Goal: Task Accomplishment & Management: Use online tool/utility

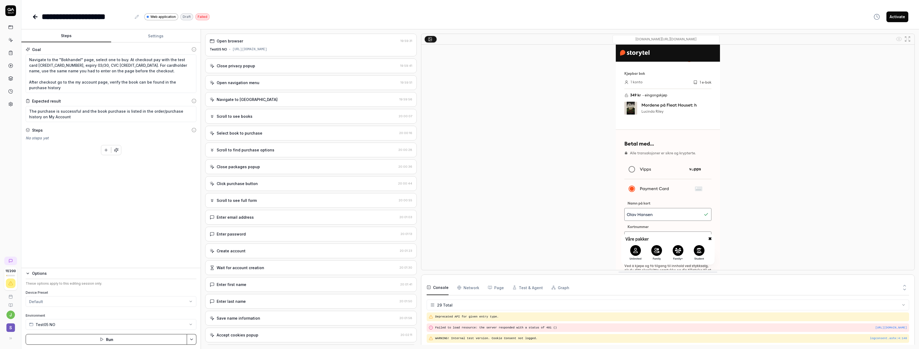
scroll to position [275, 0]
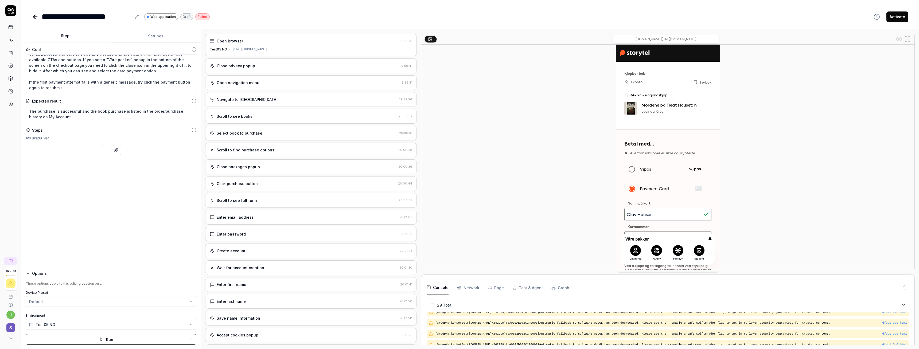
type textarea "*"
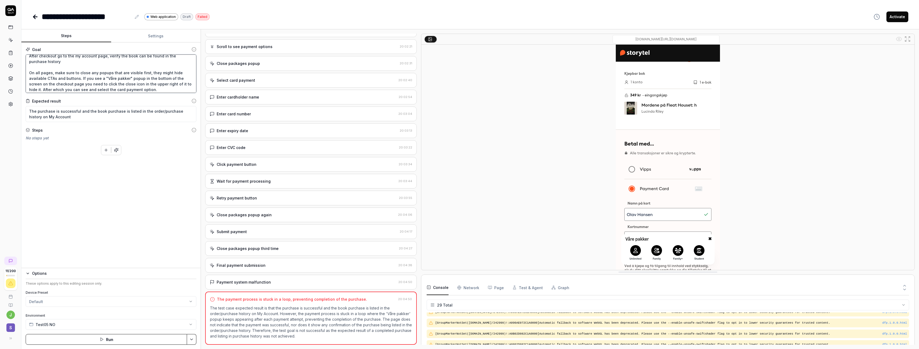
scroll to position [18, 0]
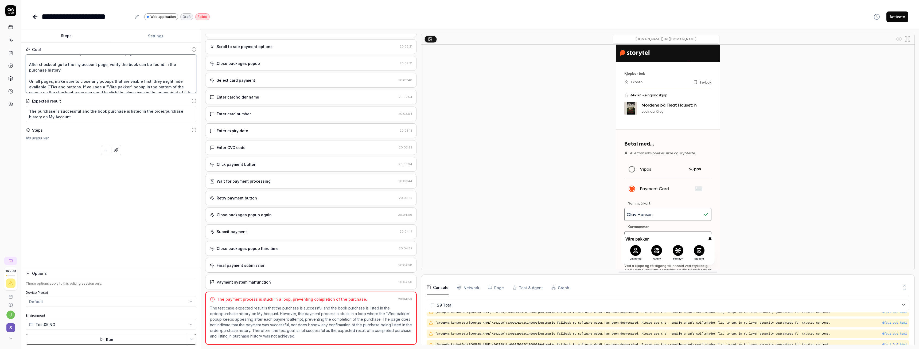
drag, startPoint x: 126, startPoint y: 81, endPoint x: 63, endPoint y: 85, distance: 62.6
click at [63, 85] on textarea "Navigate to the "Bokhandel" page, select one to buy. At checkout pay with the t…" at bounding box center [111, 73] width 171 height 38
type textarea "Navigate to the "Bokhandel" page, select one to buy. At checkout pay with the t…"
type textarea "*"
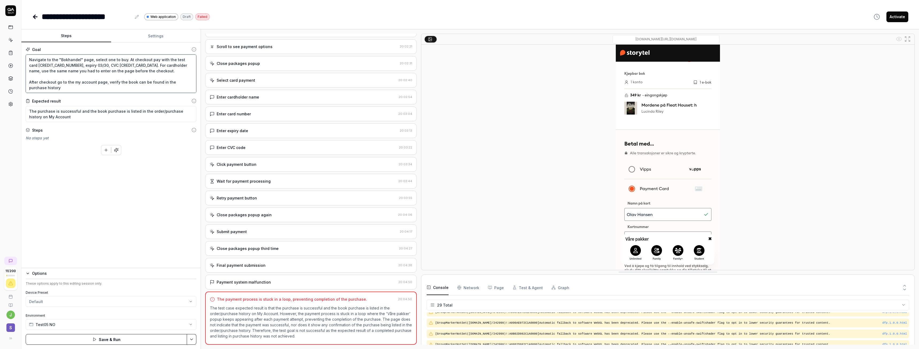
click at [123, 71] on textarea "Navigate to the "Bokhandel" page, select one to buy. At checkout pay with the t…" at bounding box center [111, 73] width 171 height 38
type textarea "Navigate to the "Bokhandel" page, select one to buy. At checkout pay with the t…"
type textarea "*"
type textarea "Navigate to the "Bokhandel" page, select one to buy. At checkout pay with the t…"
type textarea "*"
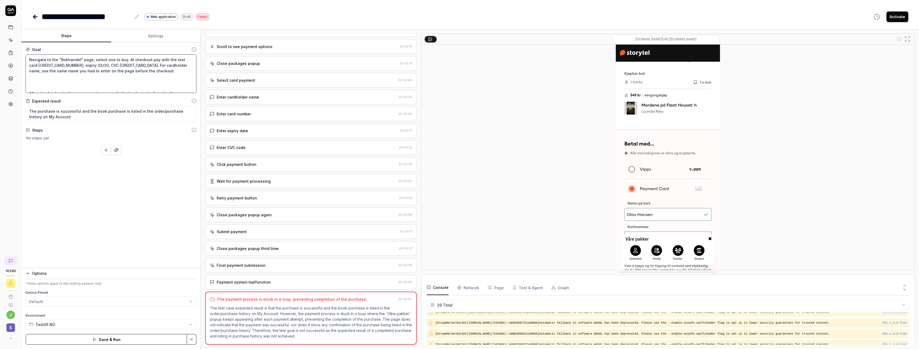
paste textarea "If you see a "Våre pakker" popup in the bottom of the screen on the checkout pa…"
type textarea "Navigate to the "Bokhandel" page, select one to buy. At checkout pay with the t…"
type textarea "*"
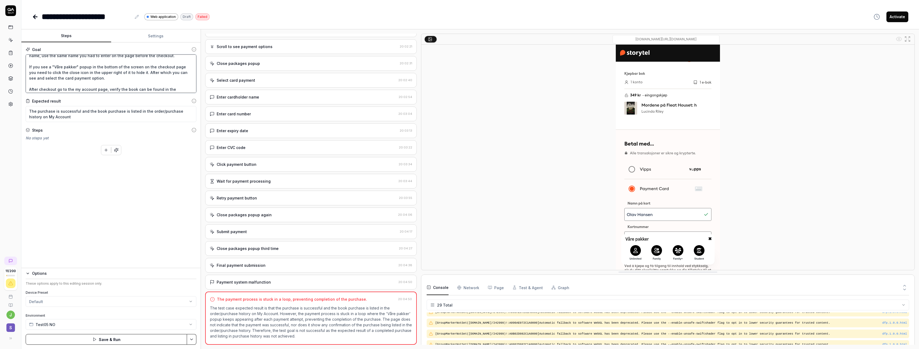
scroll to position [18, 0]
click at [102, 75] on textarea "Navigate to the "Bokhandel" page, select one to buy. At checkout pay with the t…" at bounding box center [111, 73] width 171 height 38
click at [77, 74] on textarea "Navigate to the "Bokhandel" page, select one to buy. At checkout pay with the t…" at bounding box center [111, 73] width 171 height 38
click at [114, 72] on textarea "Navigate to the "Bokhandel" page, select one to buy. At checkout pay with the t…" at bounding box center [111, 73] width 171 height 38
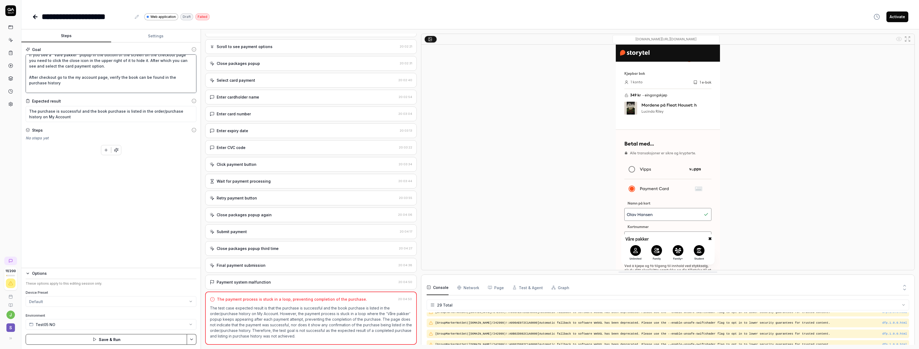
type textarea "Navigate to the "Bokhandel" page, select one to buy. At checkout pay with the t…"
type textarea "*"
type textarea "Navigate to the "Bokhandel" page, select one to buy. At checkout pay with the t…"
type textarea "*"
type textarea "Navigate to the "Bokhandel" page, select one to buy. At checkout pay with the t…"
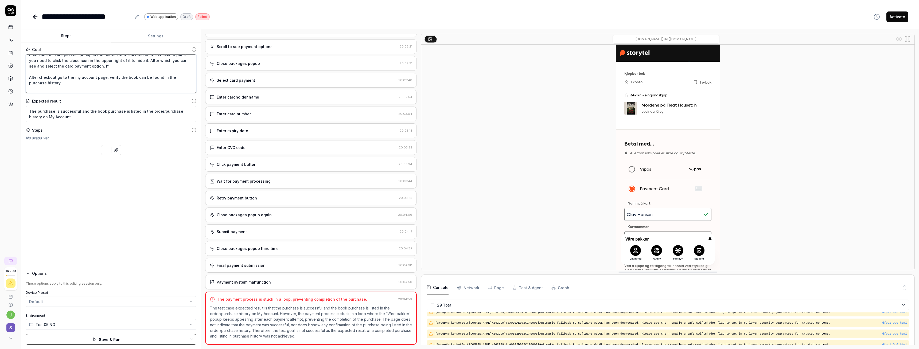
type textarea "*"
type textarea "Navigate to the "Bokhandel" page, select one to buy. At checkout pay with the t…"
type textarea "*"
type textarea "Navigate to the "Bokhandel" page, select one to buy. At checkout pay with the t…"
type textarea "*"
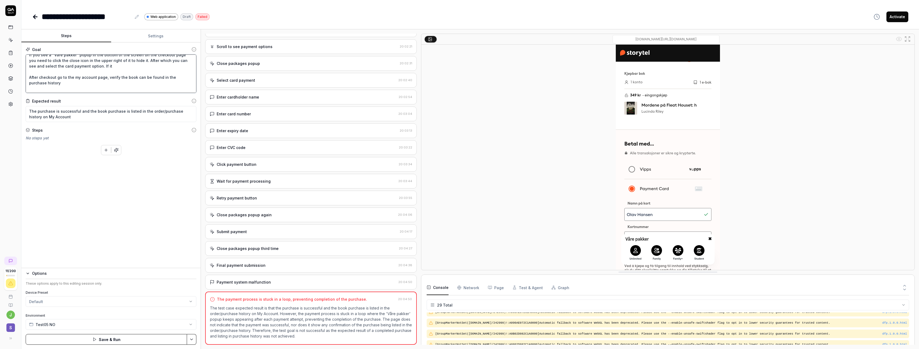
type textarea "Navigate to the "Bokhandel" page, select one to buy. At checkout pay with the t…"
type textarea "*"
type textarea "Navigate to the "Bokhandel" page, select one to buy. At checkout pay with the t…"
type textarea "*"
type textarea "Navigate to the "Bokhandel" page, select one to buy. At checkout pay with the t…"
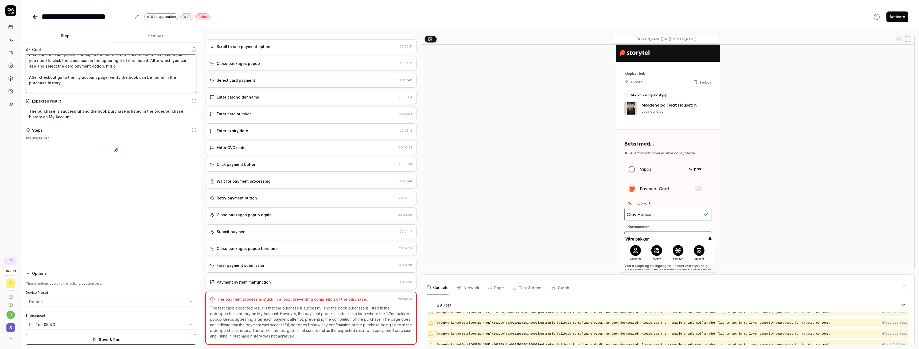
type textarea "*"
type textarea "Navigate to the "Bokhandel" page, select one to buy. At checkout pay with the t…"
type textarea "*"
type textarea "Navigate to the "Bokhandel" page, select one to buy. At checkout pay with the t…"
type textarea "*"
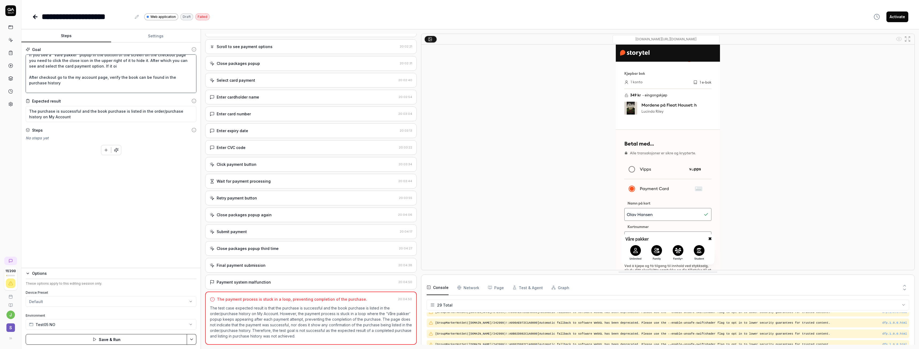
type textarea "Navigate to the "Bokhandel" page, select one to buy. At checkout pay with the t…"
type textarea "*"
type textarea "Navigate to the "Bokhandel" page, select one to buy. At checkout pay with the t…"
type textarea "*"
type textarea "Navigate to the "Bokhandel" page, select one to buy. At checkout pay with the t…"
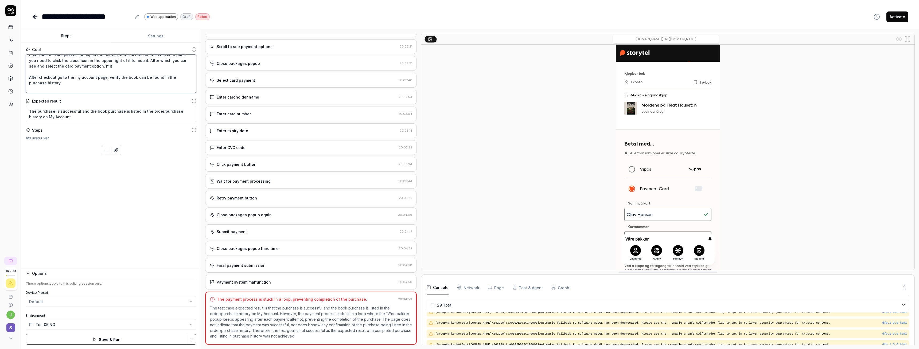
type textarea "*"
type textarea "Navigate to the "Bokhandel" page, select one to buy. At checkout pay with the t…"
type textarea "*"
type textarea "Navigate to the "Bokhandel" page, select one to buy. At checkout pay with the t…"
type textarea "*"
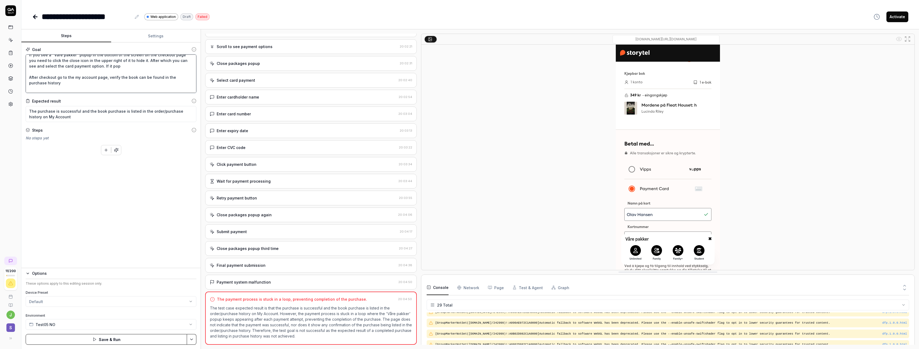
type textarea "Navigate to the "Bokhandel" page, select one to buy. At checkout pay with the t…"
type textarea "*"
type textarea "Navigate to the "Bokhandel" page, select one to buy. At checkout pay with the t…"
type textarea "*"
type textarea "Navigate to the "Bokhandel" page, select one to buy. At checkout pay with the t…"
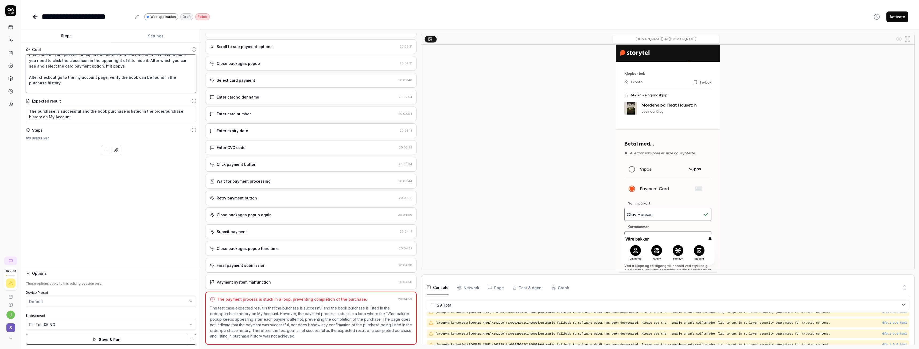
type textarea "*"
type textarea "Navigate to the "Bokhandel" page, select one to buy. At checkout pay with the t…"
type textarea "*"
type textarea "Navigate to the "Bokhandel" page, select one to buy. At checkout pay with the t…"
type textarea "*"
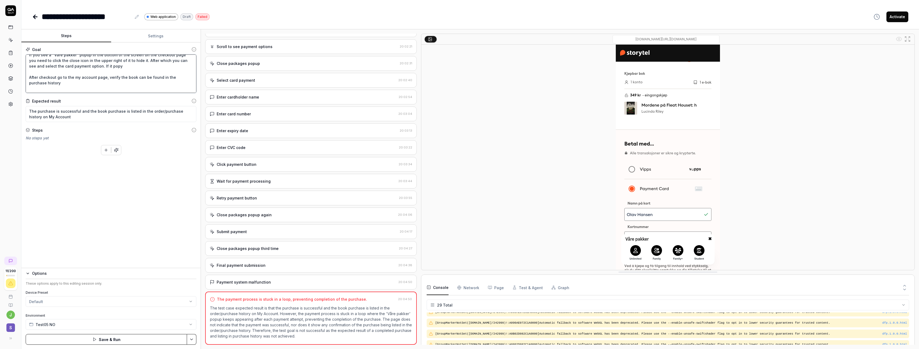
type textarea "Navigate to the "Bokhandel" page, select one to buy. At checkout pay with the t…"
type textarea "*"
type textarea "Navigate to the "Bokhandel" page, select one to buy. At checkout pay with the t…"
type textarea "*"
type textarea "Navigate to the "Bokhandel" page, select one to buy. At checkout pay with the t…"
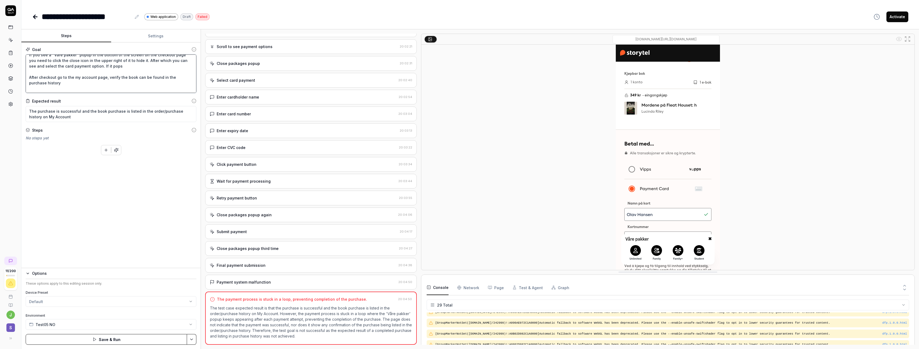
type textarea "*"
type textarea "Navigate to the "Bokhandel" page, select one to buy. At checkout pay with the t…"
type textarea "*"
type textarea "Navigate to the "Bokhandel" page, select one to buy. At checkout pay with the t…"
type textarea "*"
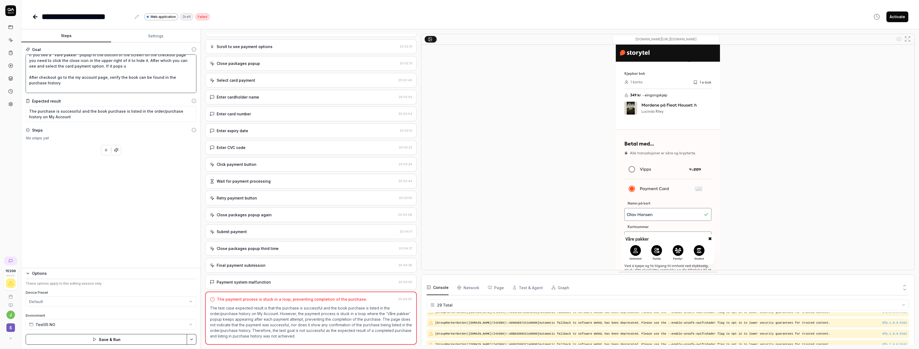
type textarea "Navigate to the "Bokhandel" page, select one to buy. At checkout pay with the t…"
type textarea "*"
type textarea "Navigate to the "Bokhandel" page, select one to buy. At checkout pay with the t…"
type textarea "*"
type textarea "Navigate to the "Bokhandel" page, select one to buy. At checkout pay with the t…"
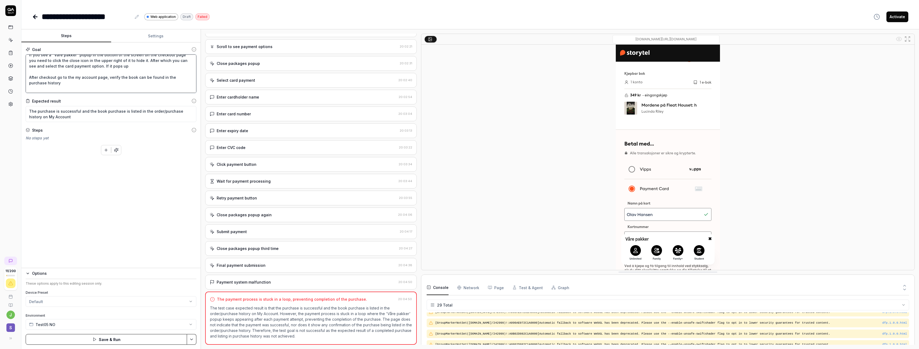
type textarea "*"
type textarea "Navigate to the "Bokhandel" page, select one to buy. At checkout pay with the t…"
type textarea "*"
type textarea "Navigate to the "Bokhandel" page, select one to buy. At checkout pay with the t…"
type textarea "*"
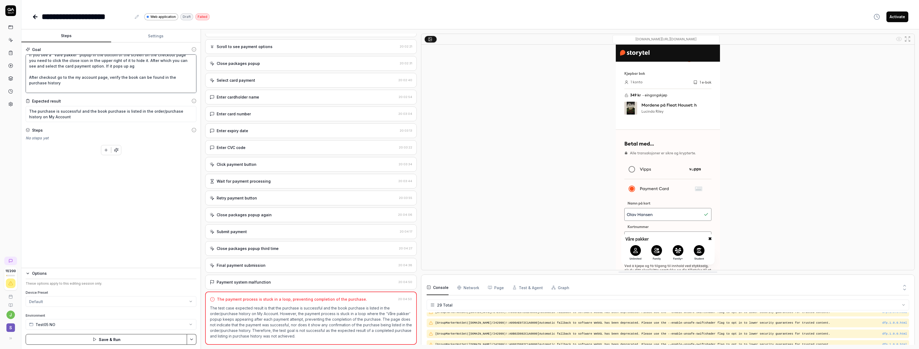
type textarea "Navigate to the "Bokhandel" page, select one to buy. At checkout pay with the t…"
type textarea "*"
type textarea "Navigate to the "Bokhandel" page, select one to buy. At checkout pay with the t…"
type textarea "*"
type textarea "Navigate to the "Bokhandel" page, select one to buy. At checkout pay with the t…"
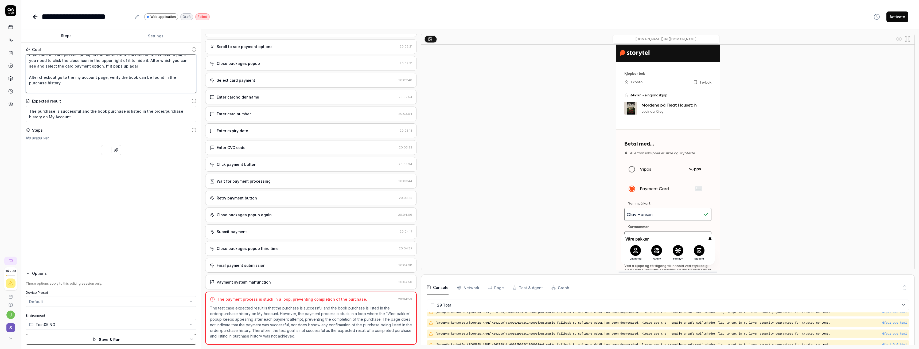
type textarea "*"
type textarea "Navigate to the "Bokhandel" page, select one to buy. At checkout pay with the t…"
type textarea "*"
type textarea "Navigate to the "Bokhandel" page, select one to buy. At checkout pay with the t…"
type textarea "*"
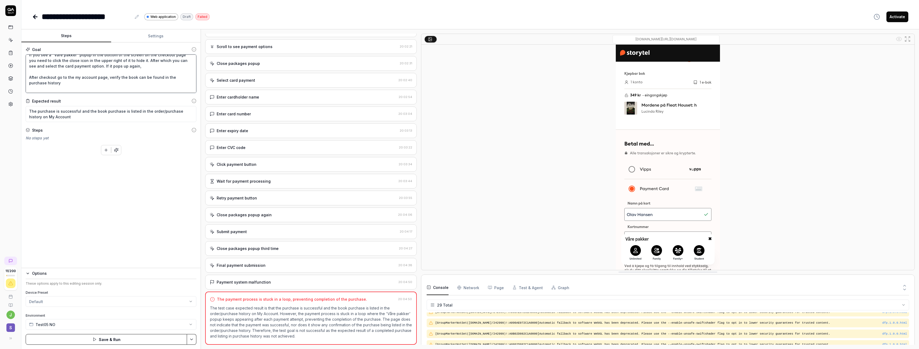
type textarea "Navigate to the "Bokhandel" page, select one to buy. At checkout pay with the t…"
type textarea "*"
type textarea "Navigate to the "Bokhandel" page, select one to buy. At checkout pay with the t…"
type textarea "*"
type textarea "Navigate to the "Bokhandel" page, select one to buy. At checkout pay with the t…"
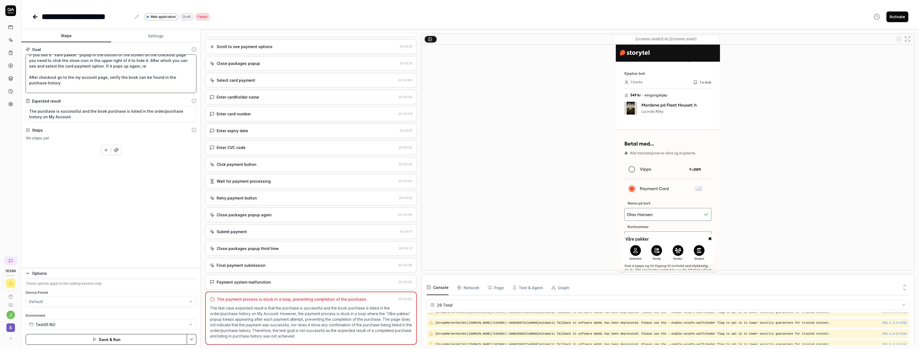
type textarea "*"
type textarea "Navigate to the "Bokhandel" page, select one to buy. At checkout pay with the t…"
type textarea "*"
type textarea "Navigate to the "Bokhandel" page, select one to buy. At checkout pay with the t…"
type textarea "*"
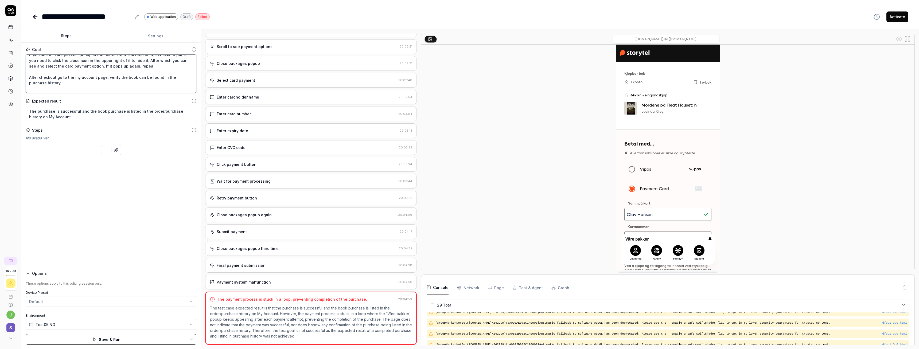
type textarea "Navigate to the "Bokhandel" page, select one to buy. At checkout pay with the t…"
type textarea "*"
type textarea "Navigate to the "Bokhandel" page, select one to buy. At checkout pay with the t…"
type textarea "*"
type textarea "Navigate to the "Bokhandel" page, select one to buy. At checkout pay with the t…"
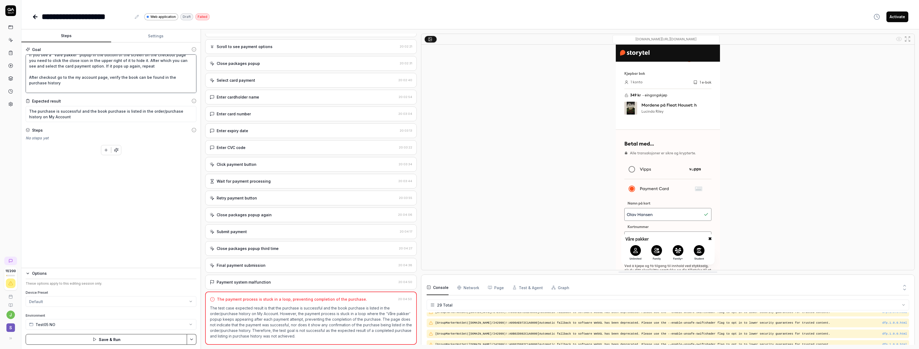
type textarea "*"
type textarea "Navigate to the "Bokhandel" page, select one to buy. At checkout pay with the t…"
type textarea "*"
type textarea "Navigate to the "Bokhandel" page, select one to buy. At checkout pay with the t…"
type textarea "*"
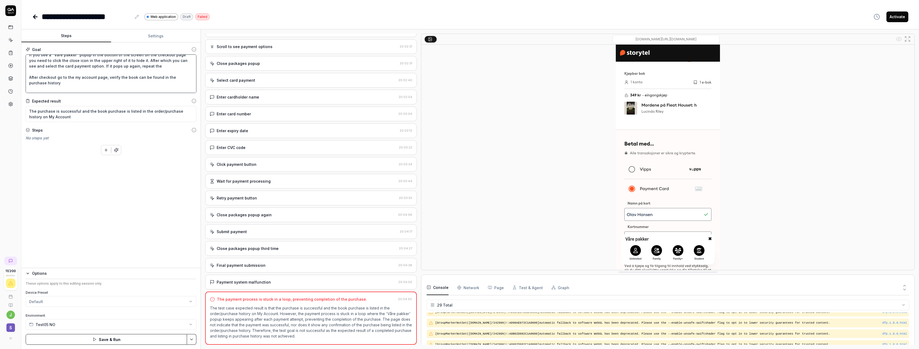
type textarea "Navigate to the "Bokhandel" page, select one to buy. At checkout pay with the t…"
type textarea "*"
type textarea "Navigate to the "Bokhandel" page, select one to buy. At checkout pay with the t…"
type textarea "*"
type textarea "Navigate to the "Bokhandel" page, select one to buy. At checkout pay with the t…"
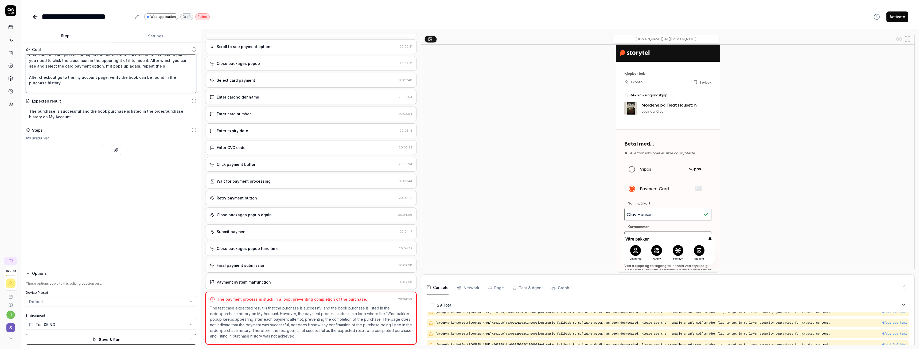
type textarea "*"
type textarea "Navigate to the "Bokhandel" page, select one to buy. At checkout pay with the t…"
type textarea "*"
type textarea "Navigate to the "Bokhandel" page, select one to buy. At checkout pay with the t…"
type textarea "*"
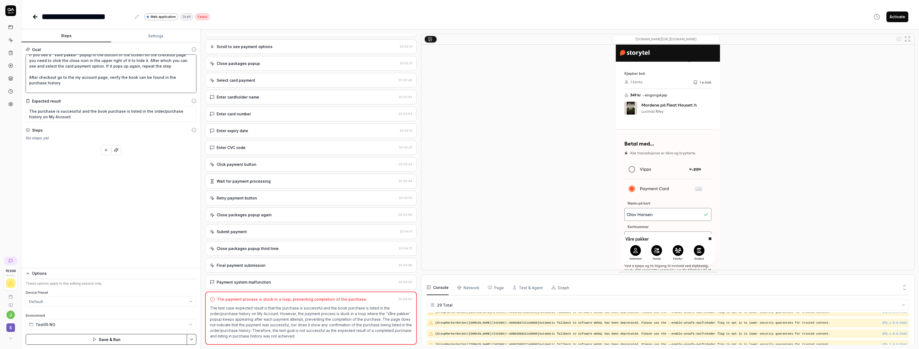
type textarea "Navigate to the "Bokhandel" page, select one to buy. At checkout pay with the t…"
type textarea "*"
type textarea "Navigate to the "Bokhandel" page, select one to buy. At checkout pay with the t…"
type textarea "*"
type textarea "Navigate to the "Bokhandel" page, select one to buy. At checkout pay with the t…"
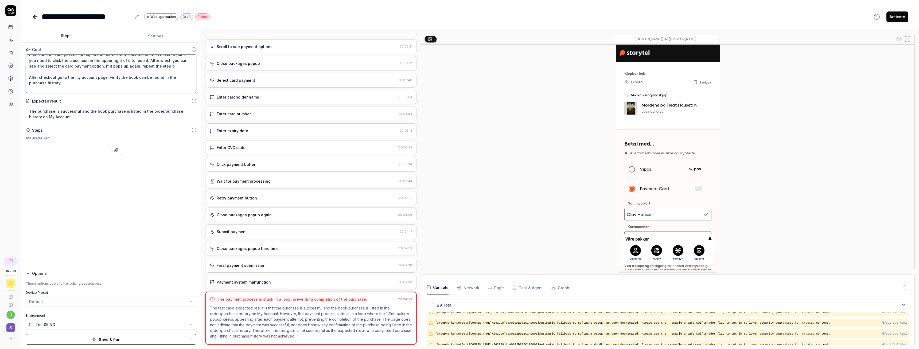
type textarea "*"
type textarea "Navigate to the "Bokhandel" page, select one to buy. At checkout pay with the t…"
type textarea "*"
type textarea "Navigate to the "Bokhandel" page, select one to buy. At checkout pay with the t…"
type textarea "*"
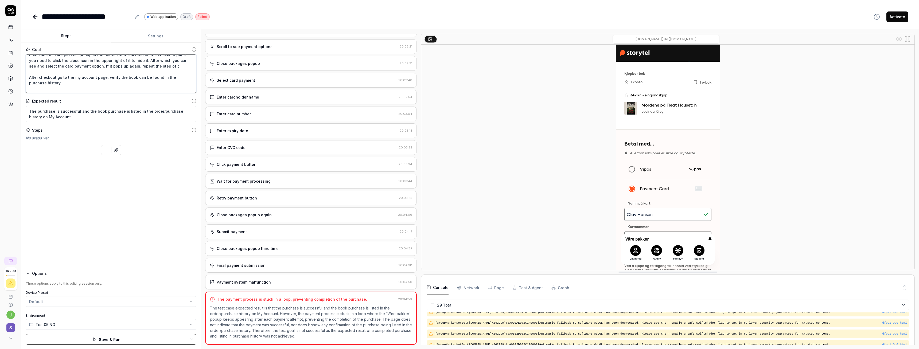
type textarea "Navigate to the "Bokhandel" page, select one to buy. At checkout pay with the t…"
type textarea "*"
type textarea "Navigate to the "Bokhandel" page, select one to buy. At checkout pay with the t…"
type textarea "*"
type textarea "Navigate to the "Bokhandel" page, select one to buy. At checkout pay with the t…"
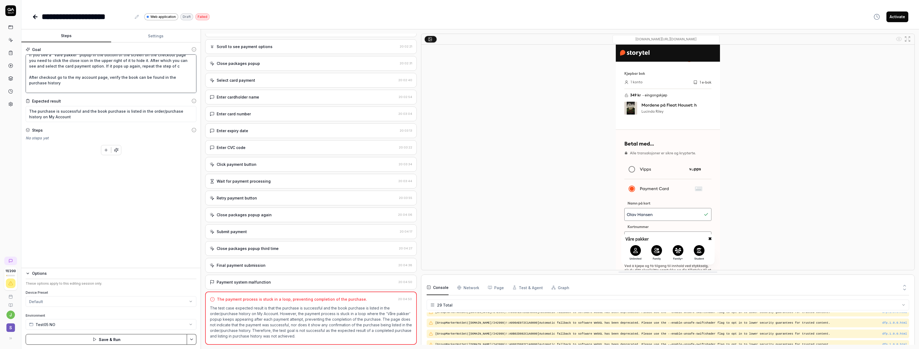
type textarea "*"
type textarea "Navigate to the "Bokhandel" page, select one to buy. At checkout pay with the t…"
type textarea "*"
type textarea "Navigate to the "Bokhandel" page, select one to buy. At checkout pay with the t…"
type textarea "*"
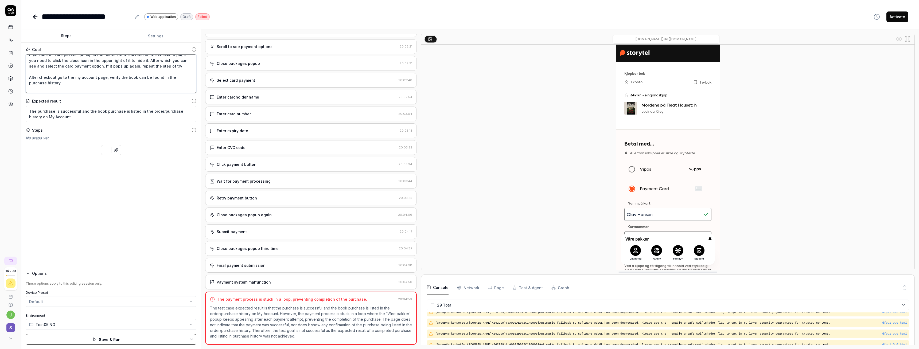
type textarea "Navigate to the "Bokhandel" page, select one to buy. At checkout pay with the t…"
type textarea "*"
type textarea "Navigate to the "Bokhandel" page, select one to buy. At checkout pay with the t…"
type textarea "*"
type textarea "Navigate to the "Bokhandel" page, select one to buy. At checkout pay with the t…"
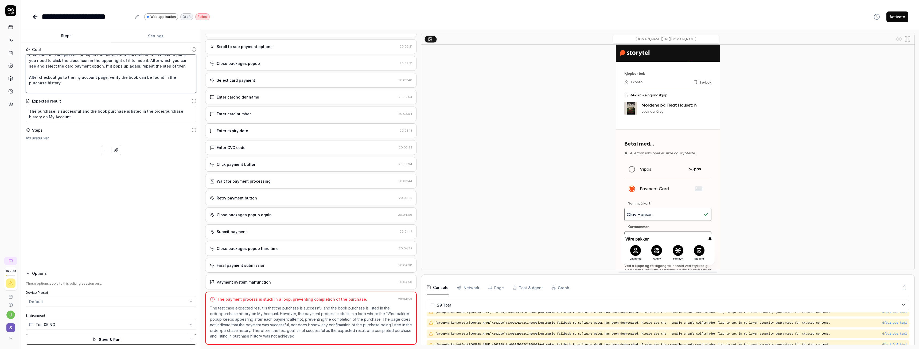
type textarea "*"
type textarea "Navigate to the "Bokhandel" page, select one to buy. At checkout pay with the t…"
type textarea "*"
type textarea "Navigate to the "Bokhandel" page, select one to buy. At checkout pay with the t…"
type textarea "*"
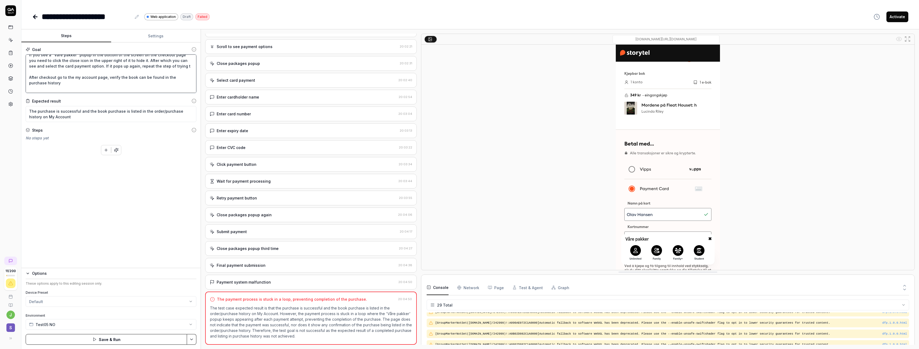
type textarea "Navigate to the "Bokhandel" page, select one to buy. At checkout pay with the t…"
type textarea "*"
type textarea "Navigate to the "Bokhandel" page, select one to buy. At checkout pay with the t…"
type textarea "*"
type textarea "Navigate to the "Bokhandel" page, select one to buy. At checkout pay with the t…"
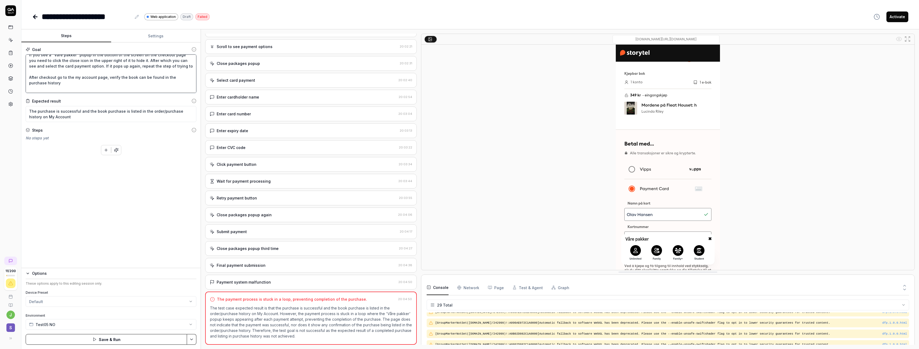
type textarea "*"
type textarea "Navigate to the "Bokhandel" page, select one to buy. At checkout pay with the t…"
type textarea "*"
type textarea "Navigate to the "Bokhandel" page, select one to buy. At checkout pay with the t…"
type textarea "*"
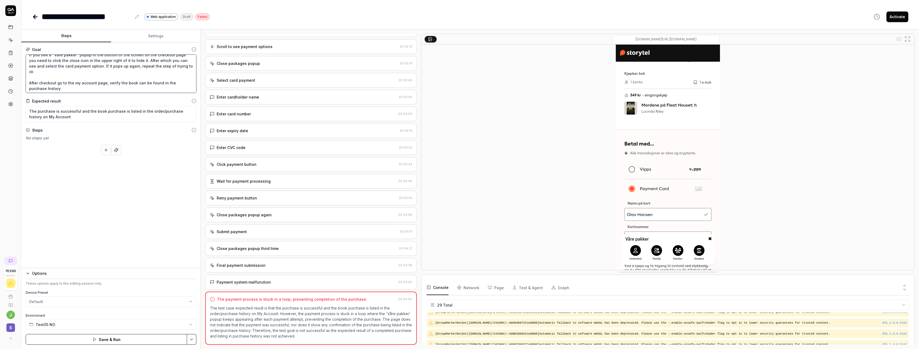
type textarea "Navigate to the "Bokhandel" page, select one to buy. At checkout pay with the t…"
type textarea "*"
type textarea "Navigate to the "Bokhandel" page, select one to buy. At checkout pay with the t…"
type textarea "*"
type textarea "Navigate to the "Bokhandel" page, select one to buy. At checkout pay with the t…"
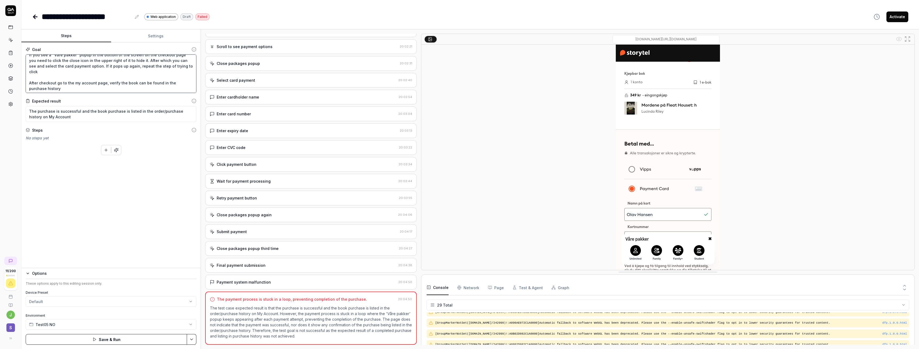
type textarea "*"
type textarea "Navigate to the "Bokhandel" page, select one to buy. At checkout pay with the t…"
type textarea "*"
type textarea "Navigate to the "Bokhandel" page, select one to buy. At checkout pay with the t…"
type textarea "*"
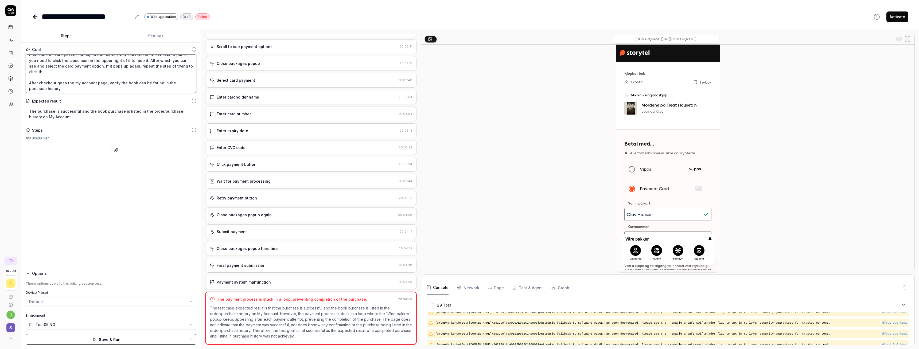
type textarea "Navigate to the "Bokhandel" page, select one to buy. At checkout pay with the t…"
type textarea "*"
type textarea "Navigate to the "Bokhandel" page, select one to buy. At checkout pay with the t…"
type textarea "*"
type textarea "Navigate to the "Bokhandel" page, select one to buy. At checkout pay with the t…"
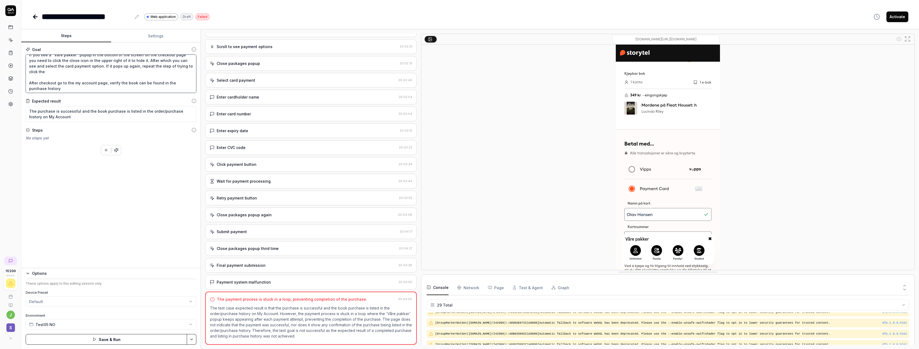
type textarea "*"
type textarea "Navigate to the "Bokhandel" page, select one to buy. At checkout pay with the t…"
type textarea "*"
type textarea "Navigate to the "Bokhandel" page, select one to buy. At checkout pay with the t…"
type textarea "*"
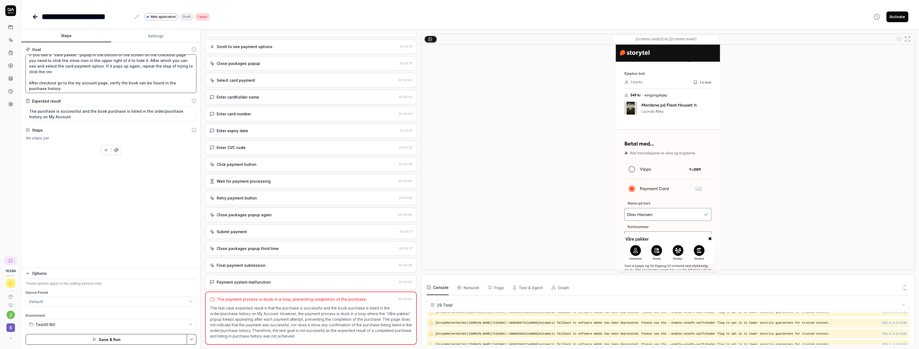
type textarea "Navigate to the "Bokhandel" page, select one to buy. At checkout pay with the t…"
type textarea "*"
type textarea "Navigate to the "Bokhandel" page, select one to buy. At checkout pay with the t…"
type textarea "*"
type textarea "Navigate to the "Bokhandel" page, select one to buy. At checkout pay with the t…"
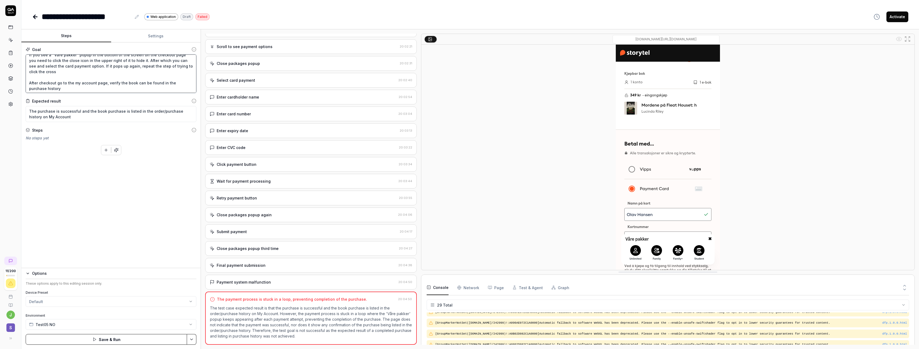
type textarea "*"
type textarea "Navigate to the "Bokhandel" page, select one to buy. At checkout pay with the t…"
type textarea "*"
type textarea "Navigate to the "Bokhandel" page, select one to buy. At checkout pay with the t…"
type textarea "*"
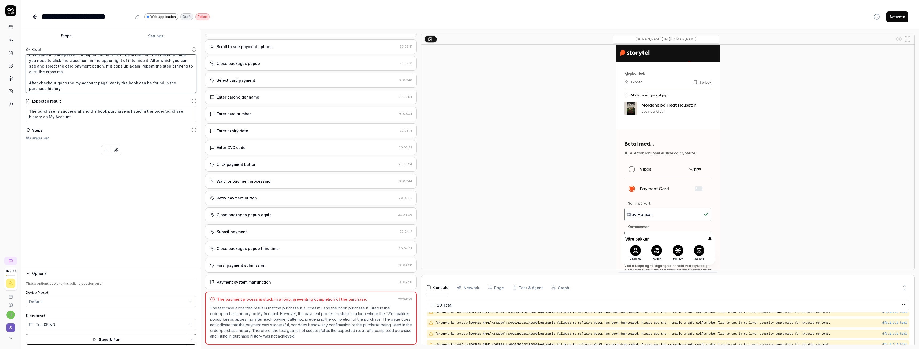
type textarea "Navigate to the "Bokhandel" page, select one to buy. At checkout pay with the t…"
type textarea "*"
type textarea "Navigate to the "Bokhandel" page, select one to buy. At checkout pay with the t…"
type textarea "*"
type textarea "Navigate to the "Bokhandel" page, select one to buy. At checkout pay with the t…"
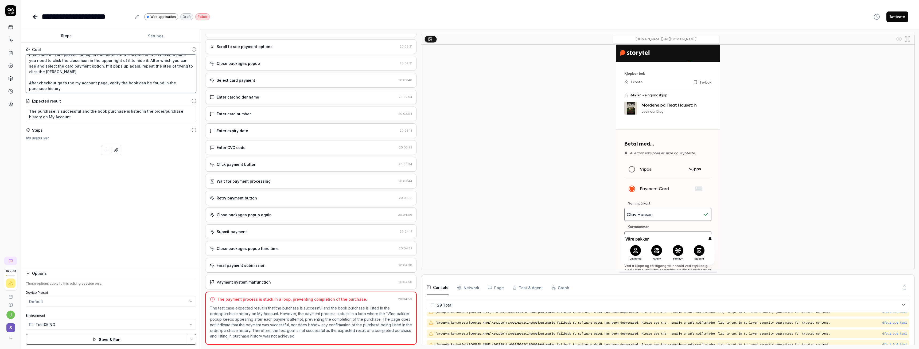
type textarea "*"
type textarea "Navigate to the "Bokhandel" page, select one to buy. At checkout pay with the t…"
type textarea "*"
type textarea "Navigate to the "Bokhandel" page, select one to buy. At checkout pay with the t…"
type textarea "*"
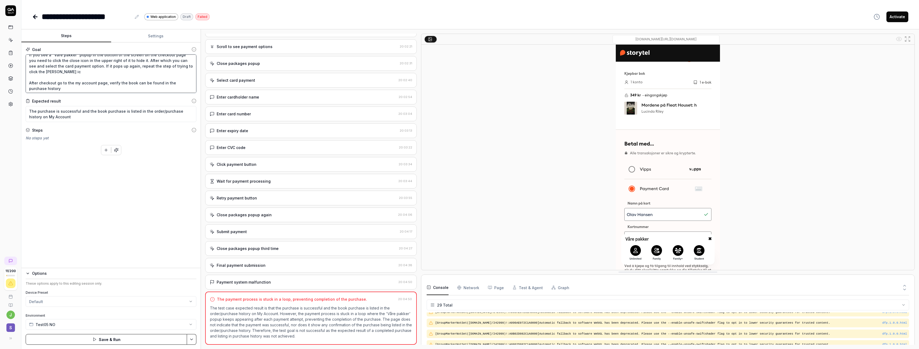
type textarea "Navigate to the "Bokhandel" page, select one to buy. At checkout pay with the t…"
type textarea "*"
type textarea "Navigate to the "Bokhandel" page, select one to buy. At checkout pay with the t…"
type textarea "*"
type textarea "Navigate to the "Bokhandel" page, select one to buy. At checkout pay with the t…"
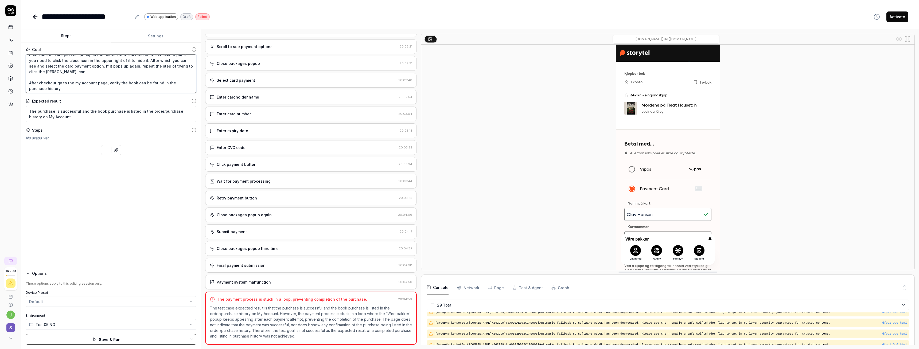
type textarea "*"
type textarea "Navigate to the "Bokhandel" page, select one to buy. At checkout pay with the t…"
type textarea "*"
type textarea "Navigate to the "Bokhandel" page, select one to buy. At checkout pay with the t…"
type textarea "*"
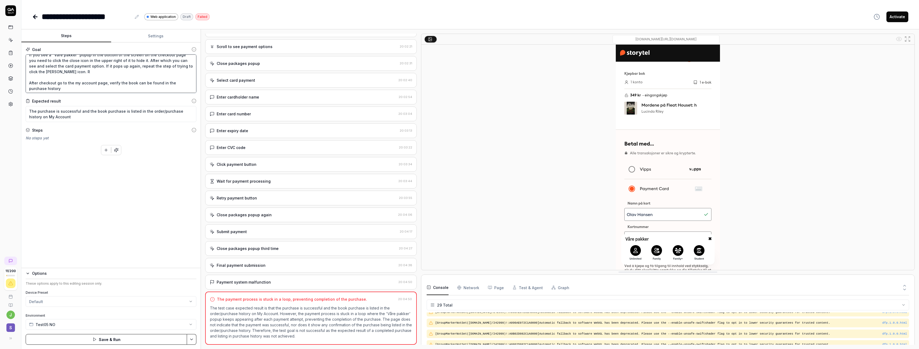
type textarea "Navigate to the "Bokhandel" page, select one to buy. At checkout pay with the t…"
drag, startPoint x: 57, startPoint y: 89, endPoint x: 26, endPoint y: 83, distance: 31.8
click at [26, 83] on textarea "Navigate to the "Bokhandel" page, select one to buy. At checkout pay with the t…" at bounding box center [111, 73] width 171 height 38
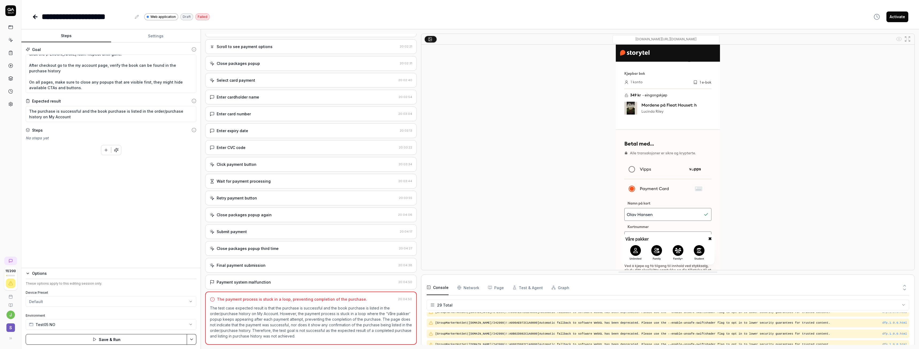
click at [127, 337] on button "Save & Run" at bounding box center [106, 339] width 161 height 11
click at [243, 279] on div "Payment system malfunction 20:04:50" at bounding box center [311, 282] width 212 height 15
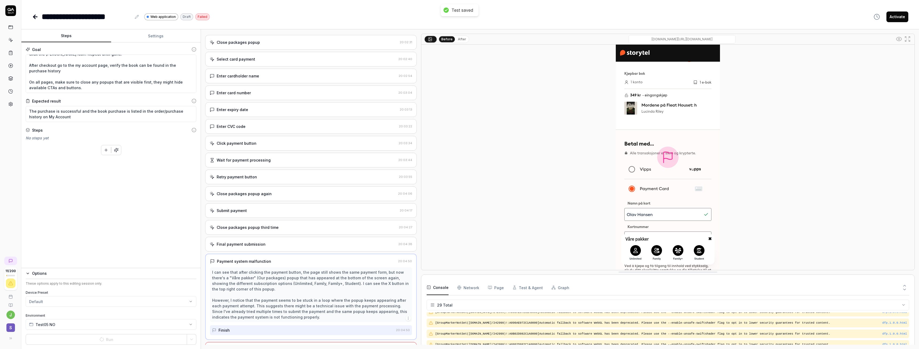
click at [251, 247] on div "Final payment submission" at bounding box center [241, 244] width 49 height 6
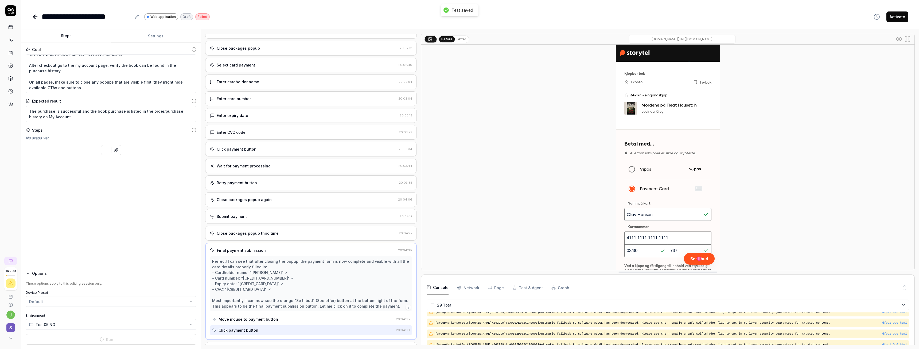
scroll to position [354, 0]
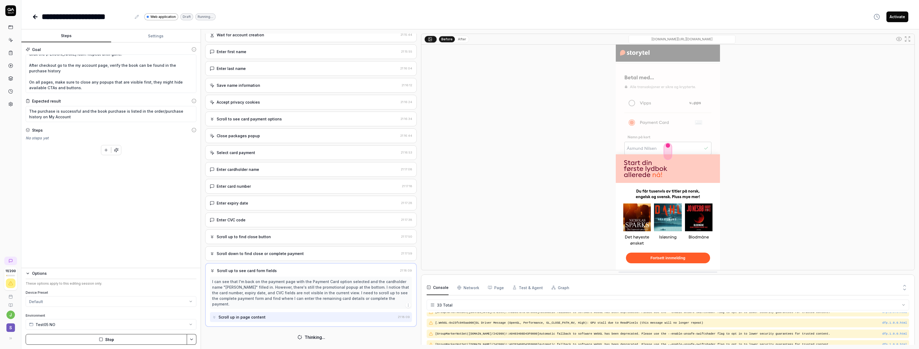
scroll to position [231, 0]
click at [93, 70] on textarea "Navigate to the "Bokhandel" page, select one to buy. At checkout pay with the t…" at bounding box center [111, 73] width 171 height 38
click at [105, 79] on textarea "Navigate to the "Bokhandel" page, select one to buy. At checkout pay with the t…" at bounding box center [111, 73] width 171 height 38
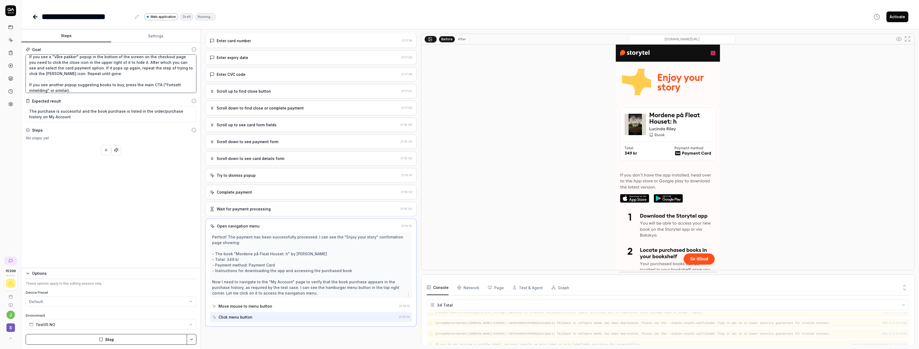
scroll to position [383, 0]
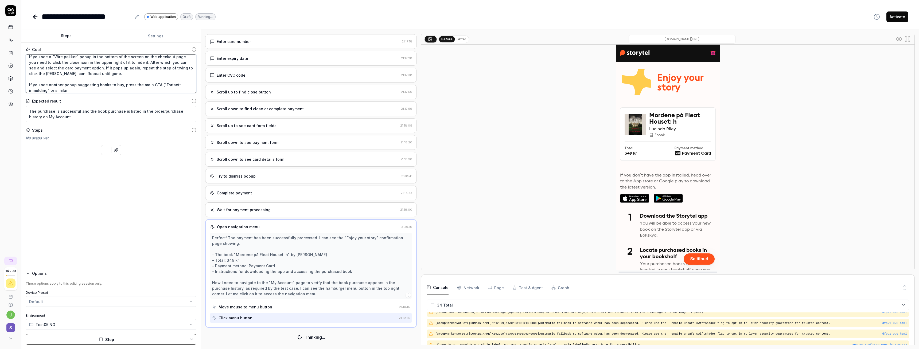
drag, startPoint x: 55, startPoint y: 87, endPoint x: 19, endPoint y: 84, distance: 35.9
click at [26, 84] on textarea "Navigate to the "Bokhandel" page, select one to buy. At checkout pay with the t…" at bounding box center [111, 73] width 171 height 38
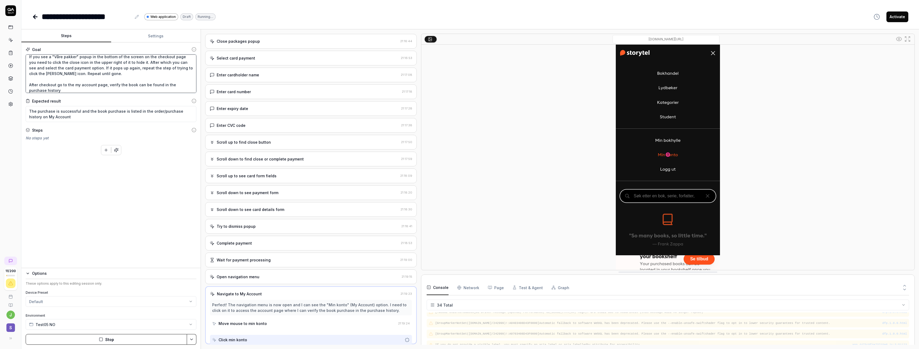
scroll to position [332, 0]
click at [133, 189] on div "Goal Navigate to the "Bokhandel" page, select one to buy. At checkout pay with …" at bounding box center [110, 155] width 179 height 226
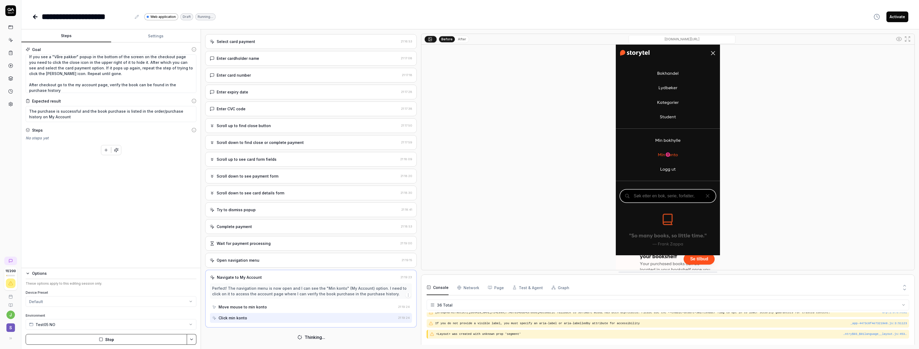
scroll to position [351, 0]
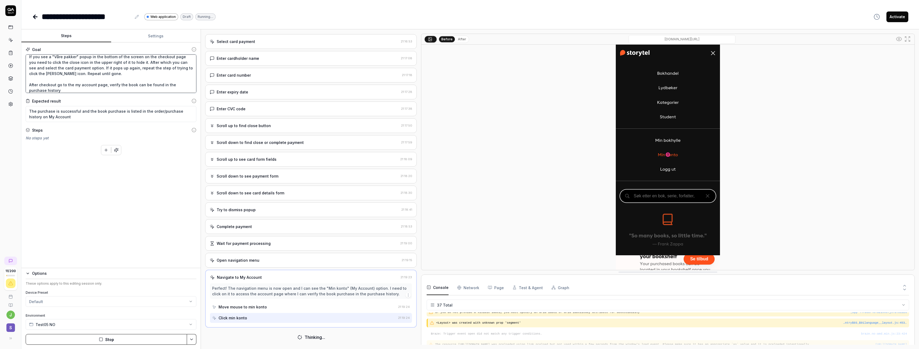
click at [120, 75] on textarea "Navigate to the "Bokhandel" page, select one to buy. At checkout pay with the t…" at bounding box center [111, 73] width 171 height 38
drag, startPoint x: 127, startPoint y: 81, endPoint x: 123, endPoint y: 82, distance: 4.3
click at [127, 81] on textarea "Navigate to the "Bokhandel" page, select one to buy. At checkout pay with the t…" at bounding box center [111, 73] width 171 height 38
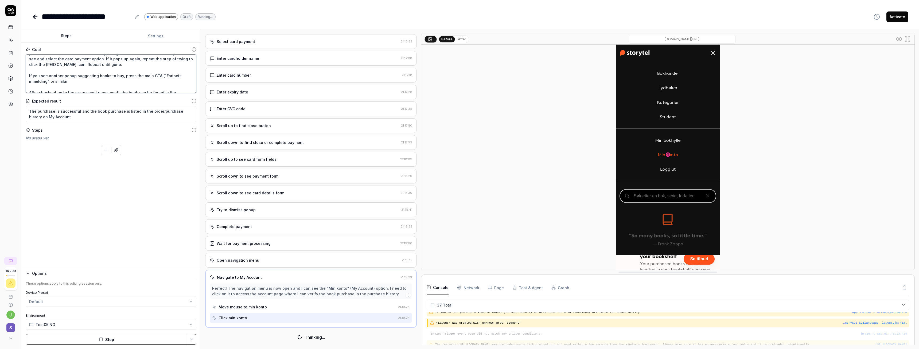
click at [114, 81] on textarea "Navigate to the "Bokhandel" page, select one to buy. At checkout pay with the t…" at bounding box center [111, 73] width 171 height 38
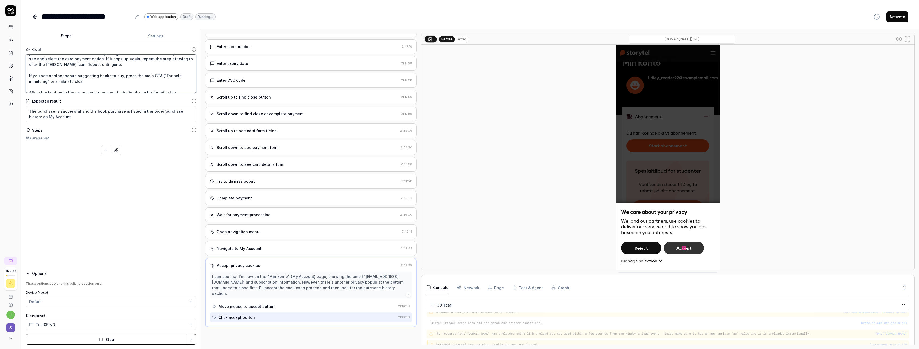
scroll to position [377, 0]
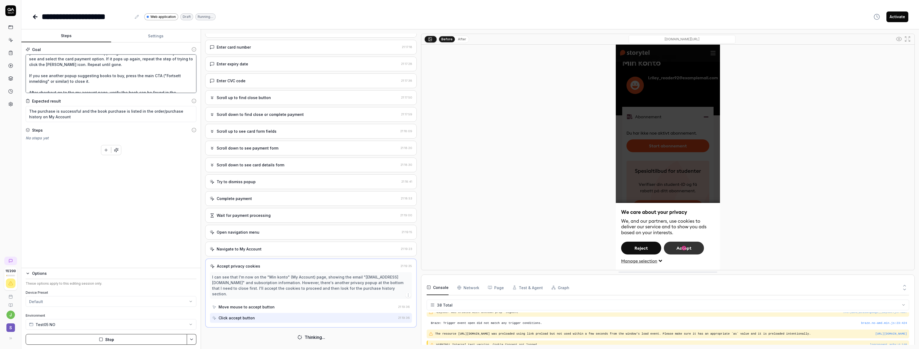
click at [136, 76] on textarea "Navigate to the "Bokhandel" page, select one to buy. At checkout pay with the t…" at bounding box center [111, 73] width 171 height 38
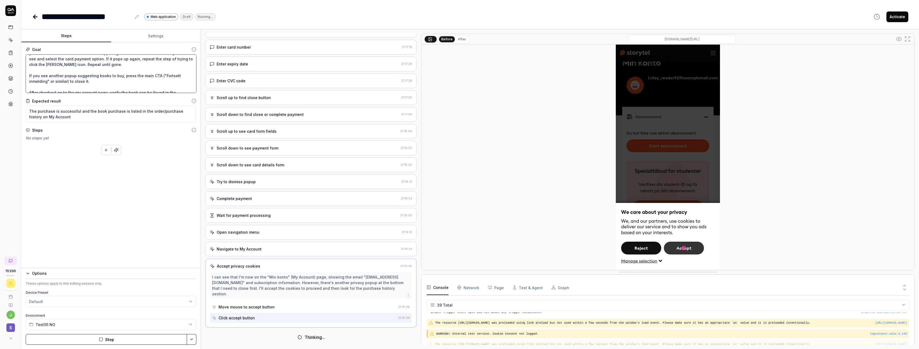
scroll to position [392, 0]
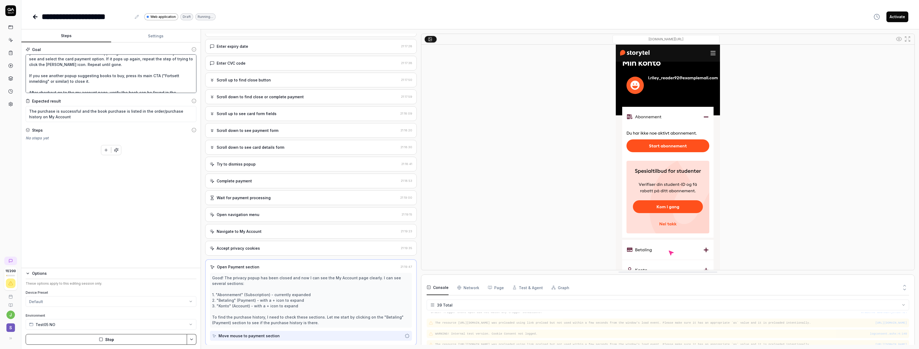
click at [96, 83] on textarea "Navigate to the "Bokhandel" page, select one to buy. At checkout pay with the t…" at bounding box center [111, 73] width 171 height 38
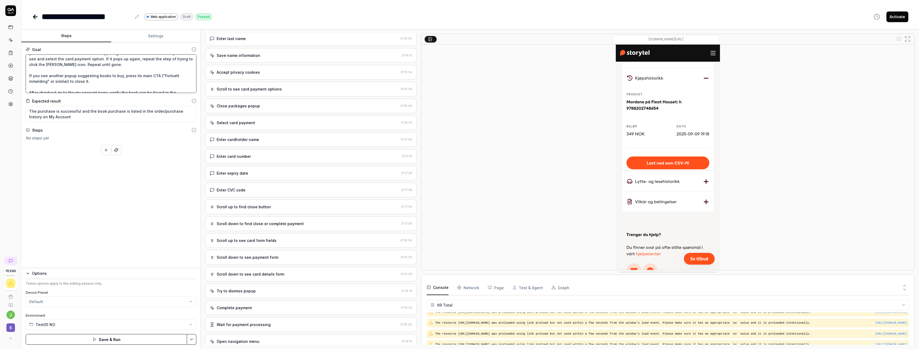
scroll to position [263, 0]
click at [190, 341] on html "**********" at bounding box center [459, 174] width 919 height 349
click at [897, 17] on html "**********" at bounding box center [459, 174] width 919 height 349
click at [192, 344] on html "**********" at bounding box center [459, 174] width 919 height 349
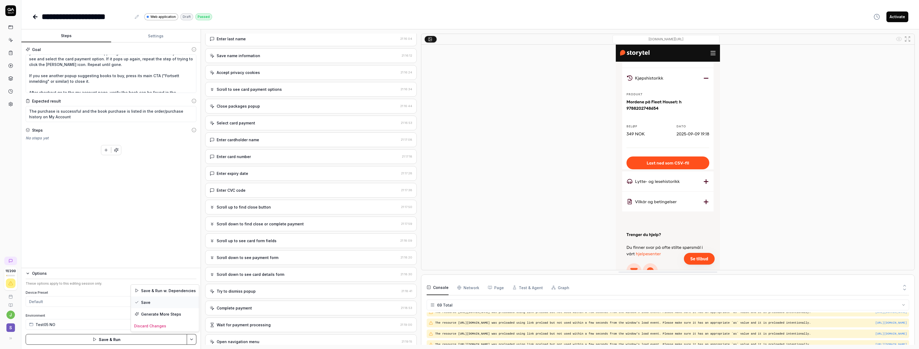
click at [159, 305] on div "Save" at bounding box center [165, 303] width 68 height 12
click at [894, 18] on button "Activate" at bounding box center [897, 16] width 22 height 11
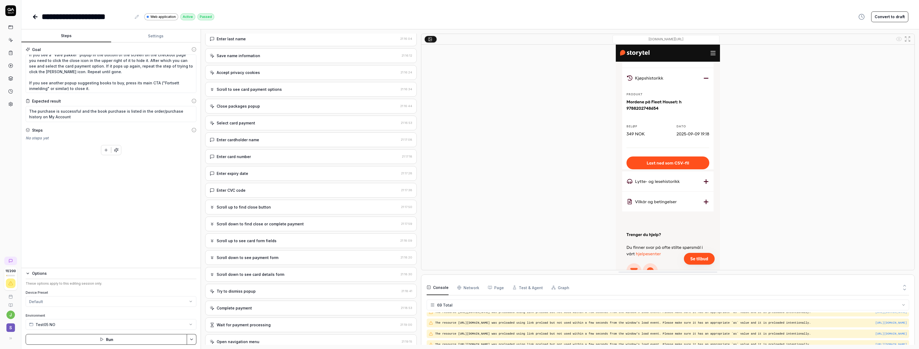
scroll to position [45, 0]
click at [35, 15] on icon at bounding box center [34, 17] width 2 height 4
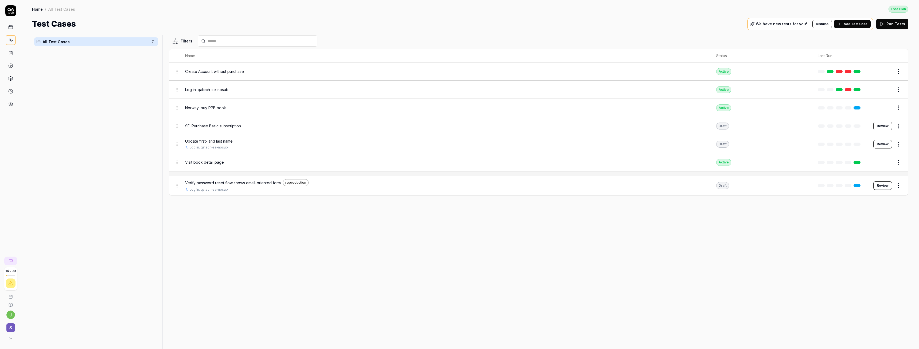
click at [898, 107] on html "11 / 200 j S Home / All Test Cases Free Plan Home / All Test Cases Free Plan Te…" at bounding box center [459, 174] width 919 height 349
click at [777, 246] on html "11 / 200 j S Home / All Test Cases Free Plan Home / All Test Cases Free Plan Te…" at bounding box center [459, 174] width 919 height 349
click at [10, 50] on icon at bounding box center [10, 52] width 5 height 5
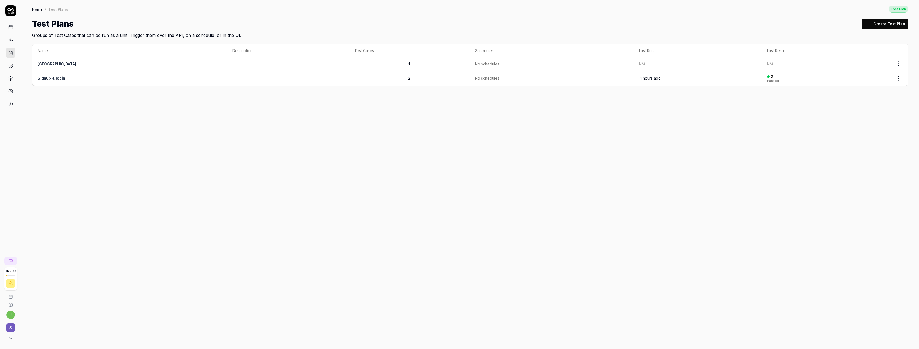
click at [893, 64] on html "11 / 200 j S Home / Test Plans Free Plan Home / Test Plans Free Plan Test Plans…" at bounding box center [459, 174] width 919 height 349
click at [860, 64] on html "11 / 200 j S Home / Test Plans Free Plan Home / Test Plans Free Plan Test Plans…" at bounding box center [459, 174] width 919 height 349
click at [860, 64] on td "N/A" at bounding box center [825, 63] width 127 height 13
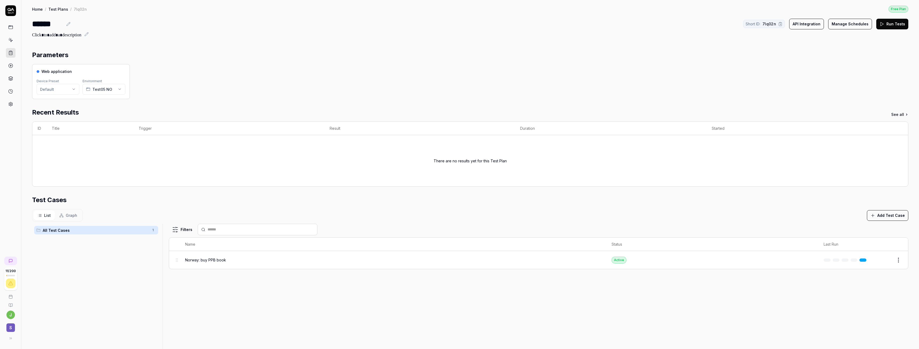
click at [889, 23] on button "Run Tests" at bounding box center [892, 24] width 32 height 11
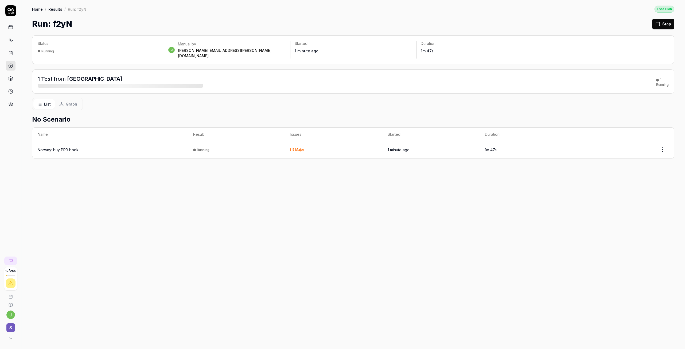
click at [297, 148] on div "5 Major" at bounding box center [298, 149] width 12 height 3
click at [666, 144] on html "12 / 200 j S Home / Results / Run: f2yN Free Plan Home / Results / Run: f2yN Fr…" at bounding box center [342, 174] width 685 height 349
click at [608, 143] on html "12 / 200 j S Home / Results / Run: f2yN Free Plan Home / Results / Run: f2yN Fr…" at bounding box center [342, 174] width 685 height 349
click at [65, 147] on div "Norway: buy PPB book" at bounding box center [58, 150] width 41 height 6
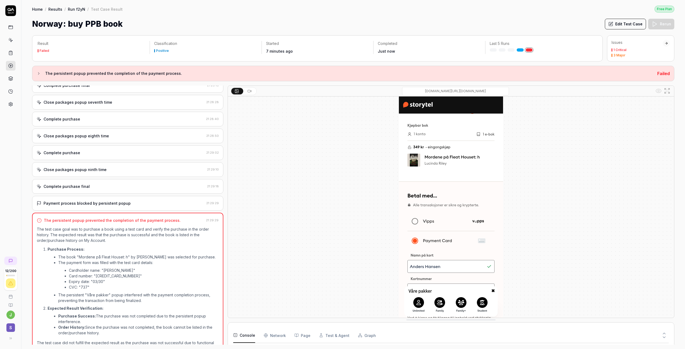
scroll to position [623, 0]
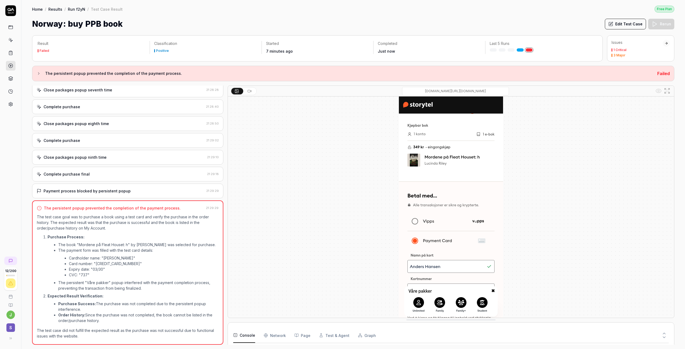
click at [129, 191] on div "Payment process blocked by persistent popup" at bounding box center [120, 191] width 167 height 6
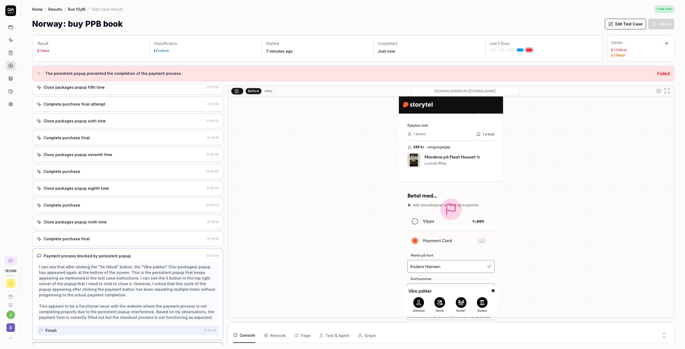
click at [118, 208] on div "Complete purchase" at bounding box center [120, 205] width 167 height 6
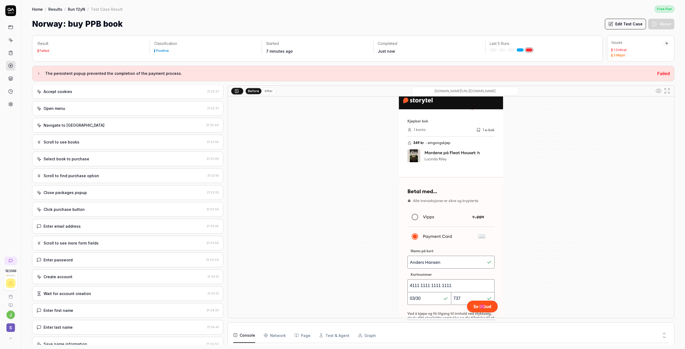
scroll to position [0, 0]
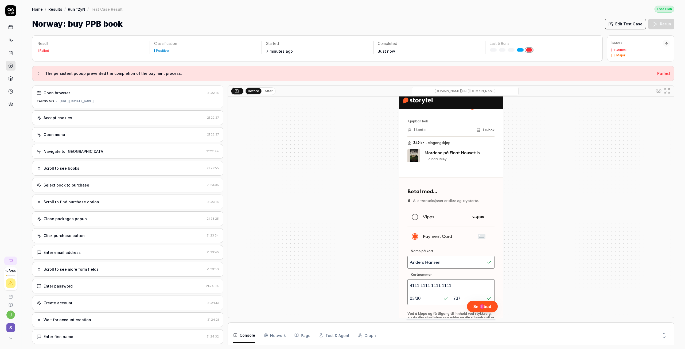
drag, startPoint x: 622, startPoint y: 19, endPoint x: 624, endPoint y: 24, distance: 5.4
click at [622, 19] on button "Edit Test Case" at bounding box center [625, 24] width 41 height 11
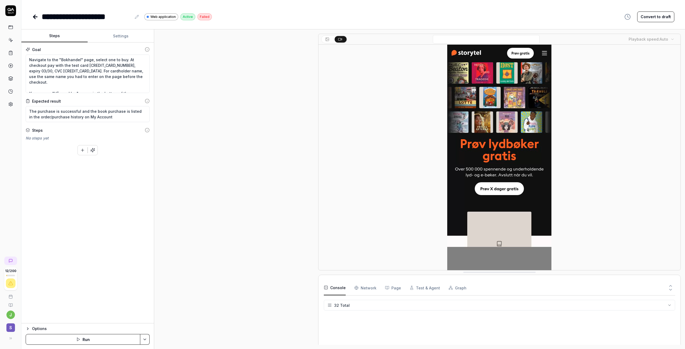
scroll to position [360, 0]
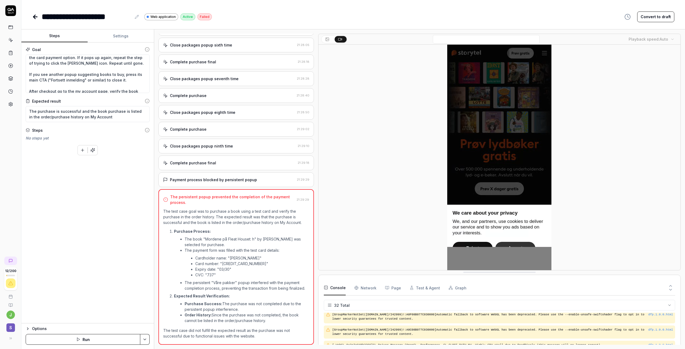
scroll to position [45, 0]
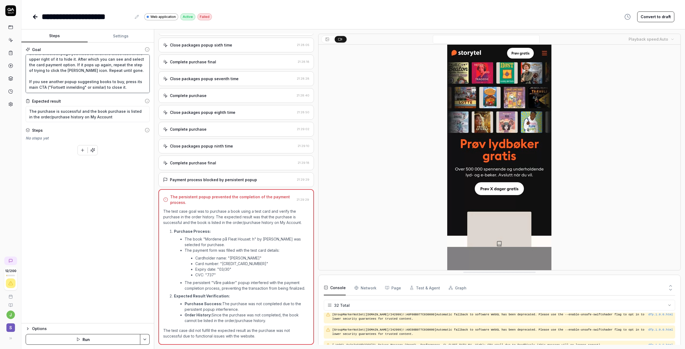
click at [126, 79] on textarea "Navigate to the "Bokhandel" page, select one to buy. At checkout pay with the t…" at bounding box center [88, 73] width 124 height 38
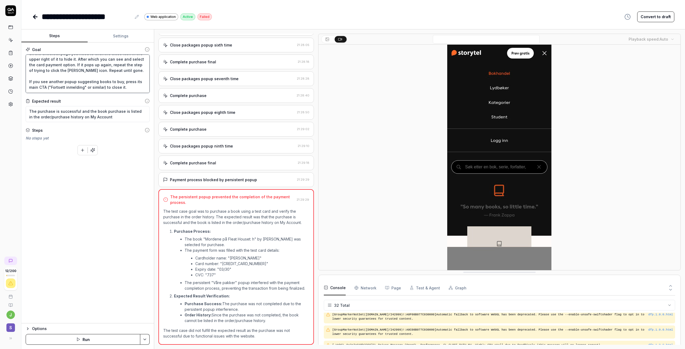
click at [128, 81] on textarea "Navigate to the "Bokhandel" page, select one to buy. At checkout pay with the t…" at bounding box center [88, 73] width 124 height 38
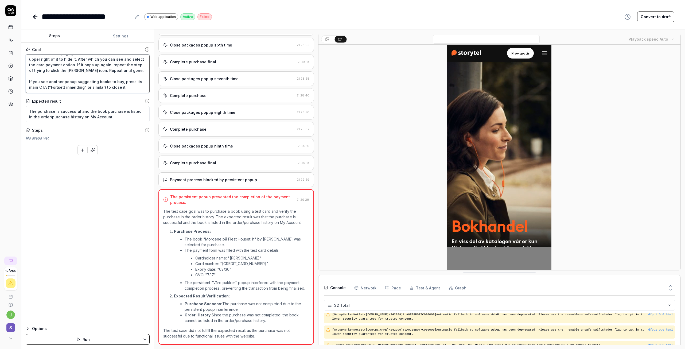
type textarea "*"
type textarea "Navigate to the "Bokhandel" page, select one to buy. At checkout pay with the t…"
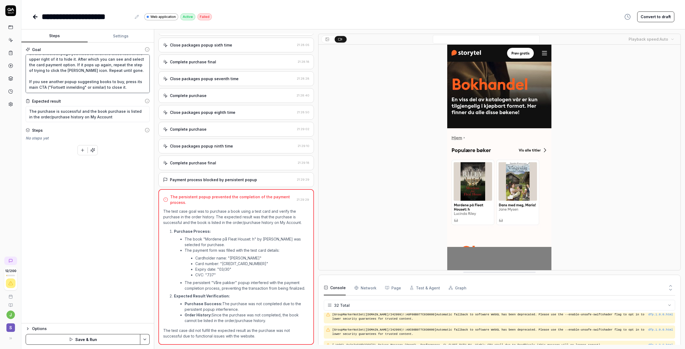
type textarea "*"
type textarea "Navigate to the "Bokhandel" page, select one to buy. At checkout pay with the t…"
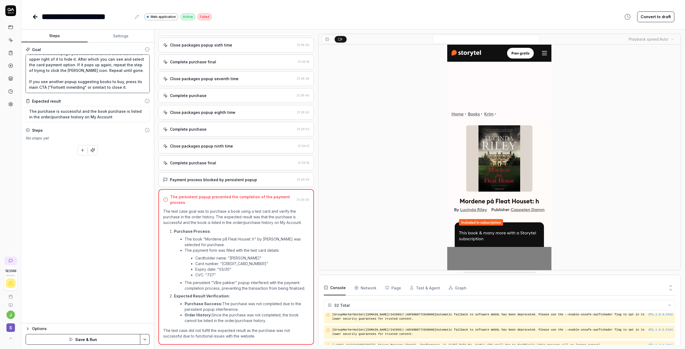
type textarea "*"
type textarea "Navigate to the "Bokhandel" page, select one to buy. At checkout pay with the t…"
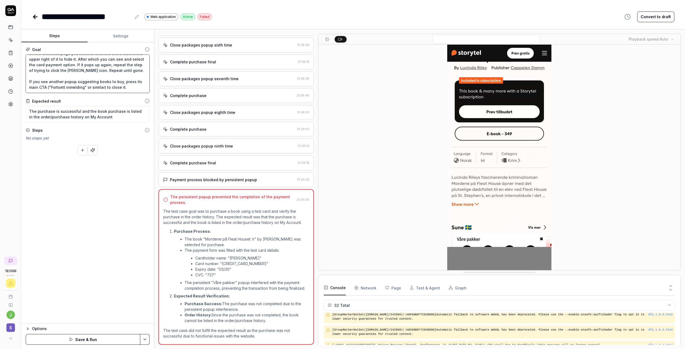
scroll to position [48, 0]
type textarea "*"
type textarea "Navigate to the "Bokhandel" page, select one to buy. At checkout pay with the t…"
type textarea "*"
type textarea "Navigate to the "Bokhandel" page, select one to buy. At checkout pay with the t…"
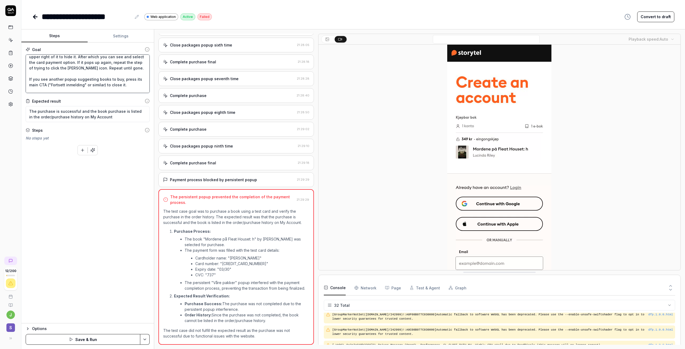
type textarea "*"
type textarea "Navigate to the "Bokhandel" page, select one to buy. At checkout pay with the t…"
type textarea "*"
type textarea "Navigate to the "Bokhandel" page, select one to buy. At checkout pay with the t…"
type textarea "*"
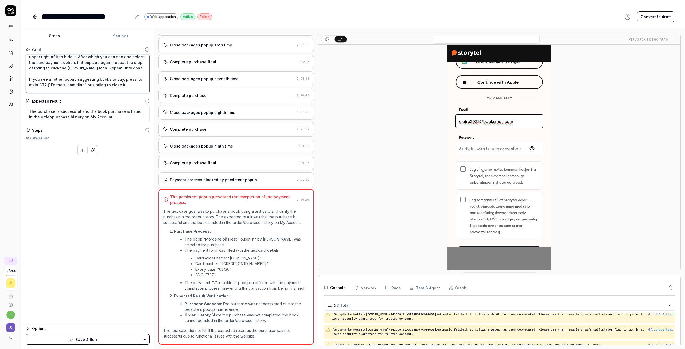
type textarea "Navigate to the "Bokhandel" page, select one to buy. At checkout pay with the t…"
type textarea "*"
type textarea "Navigate to the "Bokhandel" page, select one to buy. At checkout pay with the t…"
type textarea "*"
type textarea "Navigate to the "Bokhandel" page, select one to buy. At checkout pay with the t…"
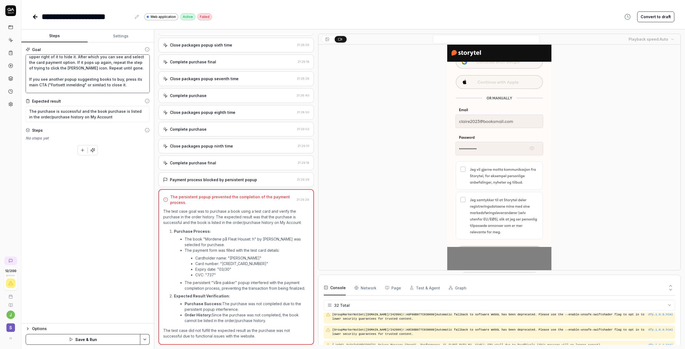
type textarea "*"
type textarea "Navigate to the "Bokhandel" page, select one to buy. At checkout pay with the t…"
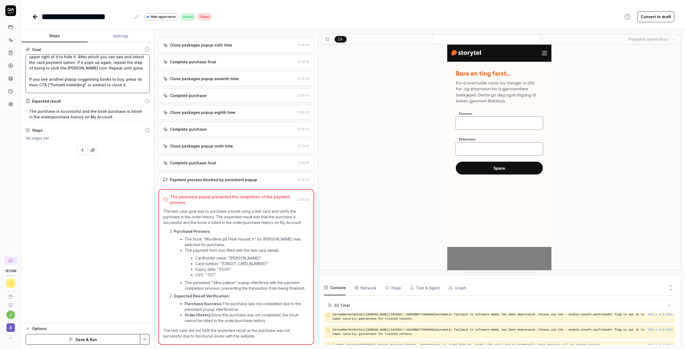
type textarea "*"
type textarea "Navigate to the "Bokhandel" page, select one to buy. At checkout pay with the t…"
type textarea "*"
type textarea "Navigate to the "Bokhandel" page, select one to buy. At checkout pay with the t…"
type textarea "*"
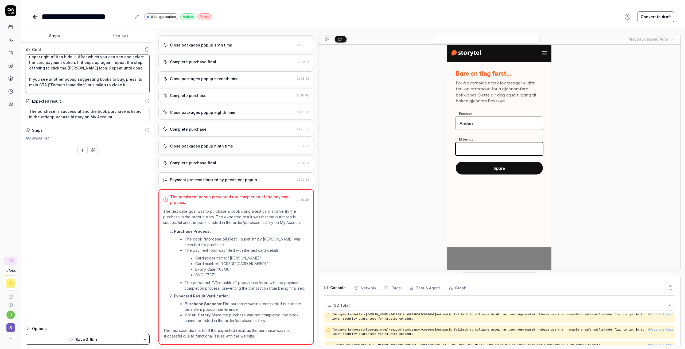
type textarea "Navigate to the "Bokhandel" page, select one to buy. At checkout pay with the t…"
type textarea "*"
type textarea "Navigate to the "Bokhandel" page, select one to buy. At checkout pay with the t…"
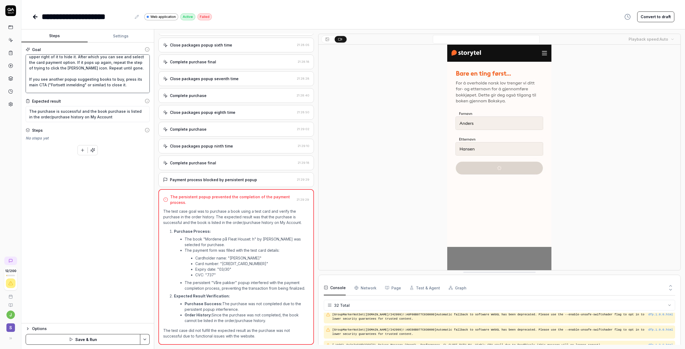
type textarea "*"
type textarea "Navigate to the "Bokhandel" page, select one to buy. At checkout pay with the t…"
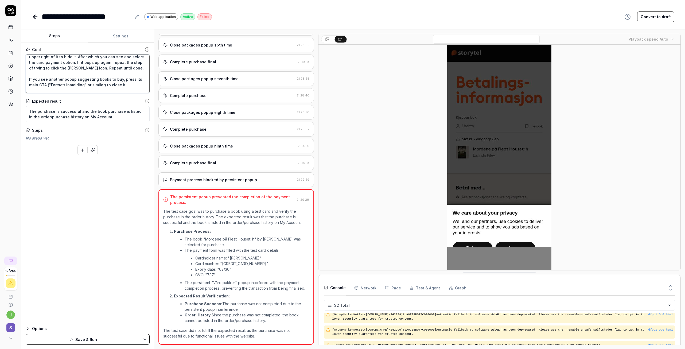
type textarea "*"
type textarea "Navigate to the "Bokhandel" page, select one to buy. At checkout pay with the t…"
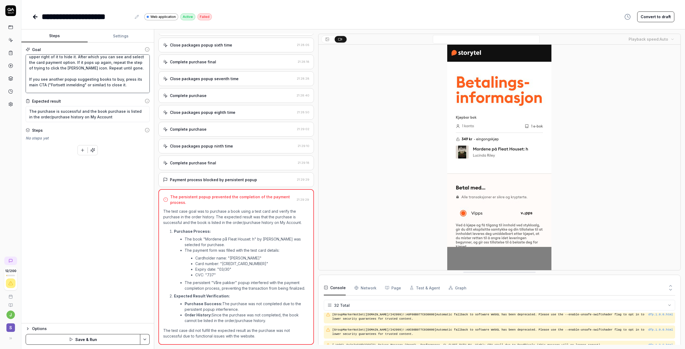
type textarea "*"
type textarea "Navigate to the "Bokhandel" page, select one to buy. At checkout pay with the t…"
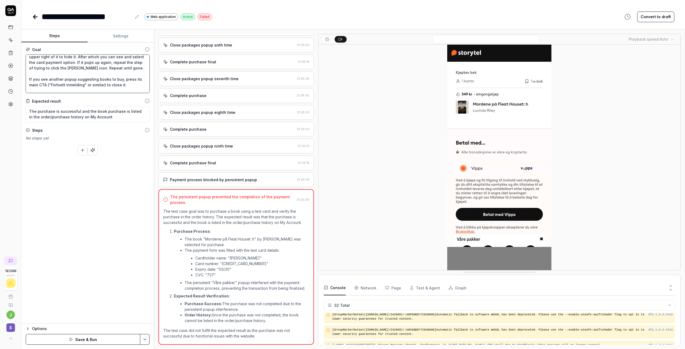
type textarea "*"
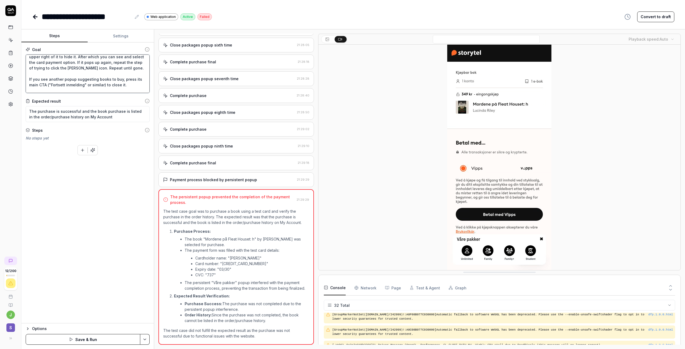
type textarea "Navigate to the "Bokhandel" page, select one to buy. At checkout pay with the t…"
type textarea "*"
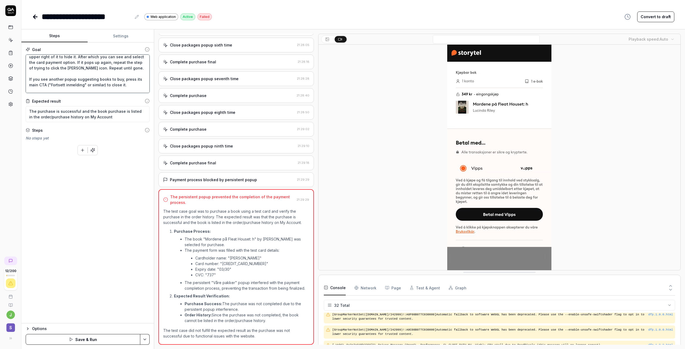
type textarea "Navigate to the "Bokhandel" page, select one to buy. At checkout pay with the t…"
type textarea "*"
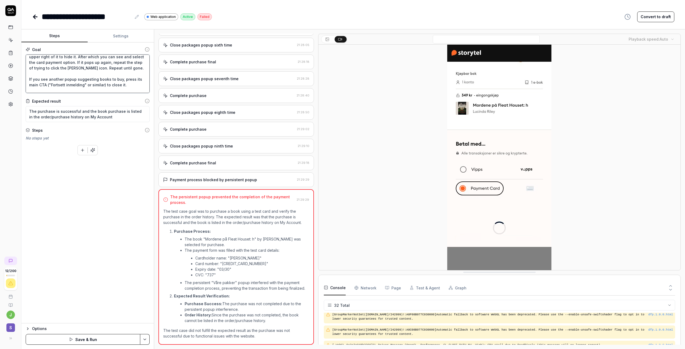
type textarea "Navigate to the "Bokhandel" page, select one to buy. At checkout pay with the t…"
type textarea "*"
type textarea "Navigate to the "Bokhandel" page, select one to buy. At checkout pay with the t…"
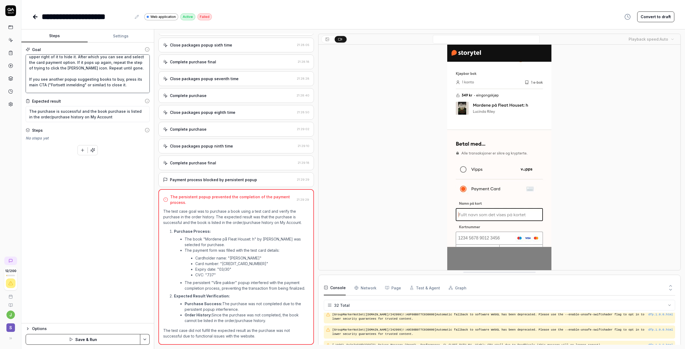
type textarea "*"
type textarea "Navigate to the "Bokhandel" page, select one to buy. At checkout pay with the t…"
type textarea "*"
type textarea "Navigate to the "Bokhandel" page, select one to buy. At checkout pay with the t…"
type textarea "*"
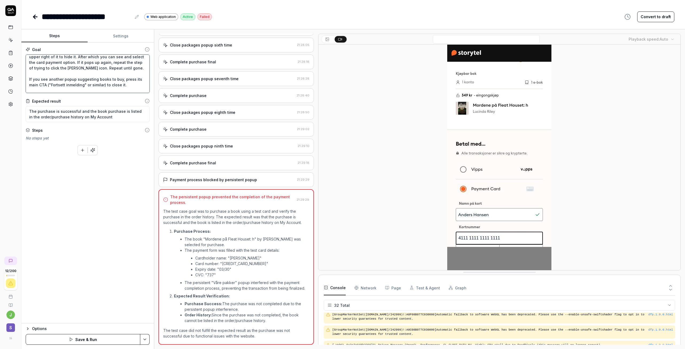
type textarea "Navigate to the "Bokhandel" page, select one to buy. At checkout pay with the t…"
type textarea "*"
type textarea "Navigate to the "Bokhandel" page, select one to buy. At checkout pay with the t…"
type textarea "*"
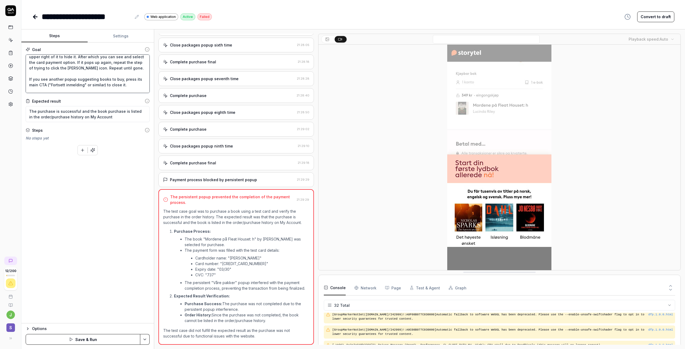
type textarea "Navigate to the "Bokhandel" page, select one to buy. At checkout pay with the t…"
type textarea "*"
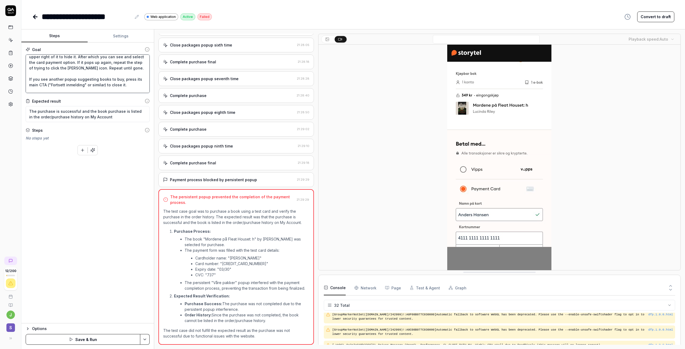
type textarea "Navigate to the "Bokhandel" page, select one to buy. At checkout pay with the t…"
type textarea "*"
type textarea "Navigate to the "Bokhandel" page, select one to buy. At checkout pay with the t…"
type textarea "*"
type textarea "Navigate to the "Bokhandel" page, select one to buy. At checkout pay with the t…"
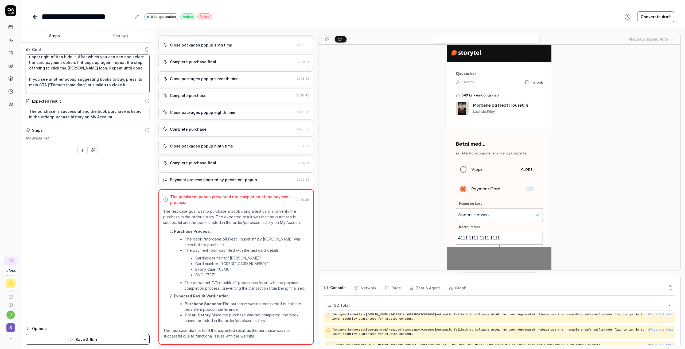
type textarea "*"
type textarea "Navigate to the "Bokhandel" page, select one to buy. At checkout pay with the t…"
type textarea "*"
type textarea "Navigate to the "Bokhandel" page, select one to buy. At checkout pay with the t…"
type textarea "*"
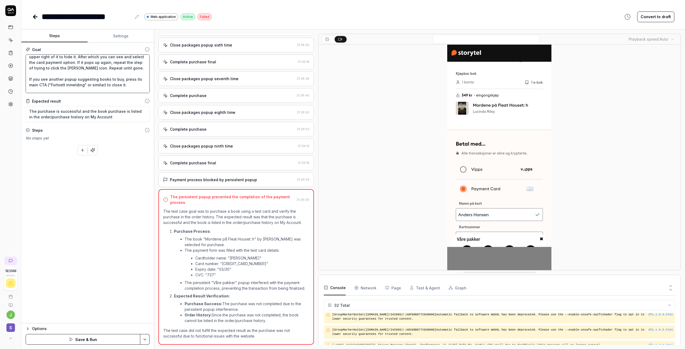
type textarea "Navigate to the "Bokhandel" page, select one to buy. At checkout pay with the t…"
type textarea "*"
type textarea "Navigate to the "Bokhandel" page, select one to buy. At checkout pay with the t…"
type textarea "*"
type textarea "Navigate to the "Bokhandel" page, select one to buy. At checkout pay with the t…"
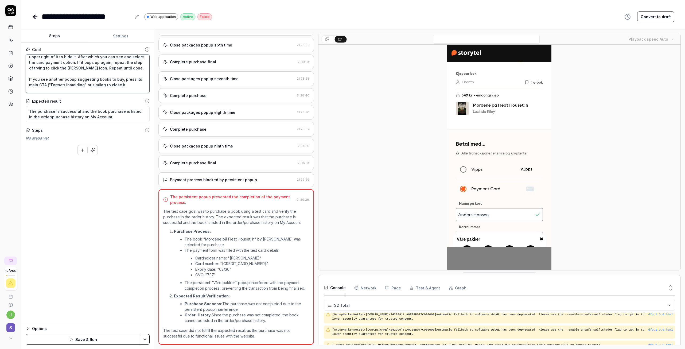
type textarea "*"
type textarea "Navigate to the "Bokhandel" page, select one to buy. At checkout pay with the t…"
type textarea "*"
type textarea "Navigate to the "Bokhandel" page, select one to buy. At checkout pay with the t…"
type textarea "*"
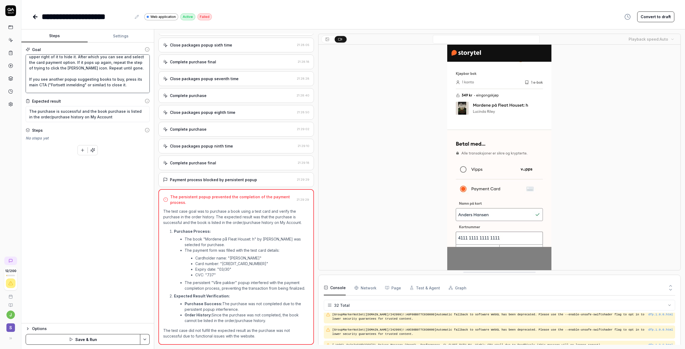
type textarea "Navigate to the "Bokhandel" page, select one to buy. At checkout pay with the t…"
type textarea "*"
type textarea "Navigate to the "Bokhandel" page, select one to buy. At checkout pay with the t…"
type textarea "*"
type textarea "Navigate to the "Bokhandel" page, select one to buy. At checkout pay with the t…"
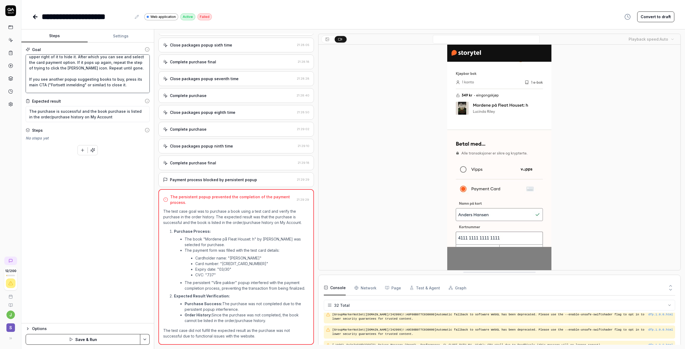
type textarea "*"
type textarea "Navigate to the "Bokhandel" page, select one to buy. At checkout pay with the t…"
type textarea "*"
type textarea "Navigate to the "Bokhandel" page, select one to buy. At checkout pay with the t…"
type textarea "*"
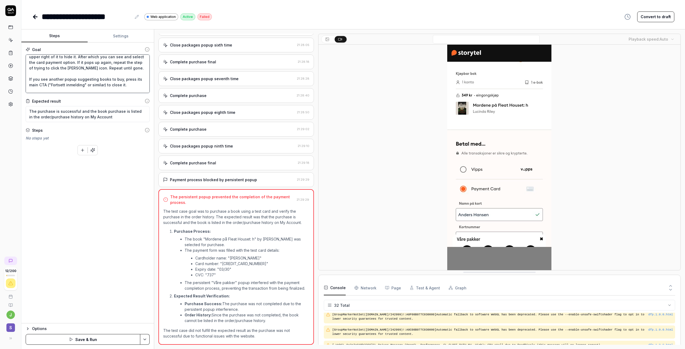
type textarea "Navigate to the "Bokhandel" page, select one to buy. At checkout pay with the t…"
type textarea "*"
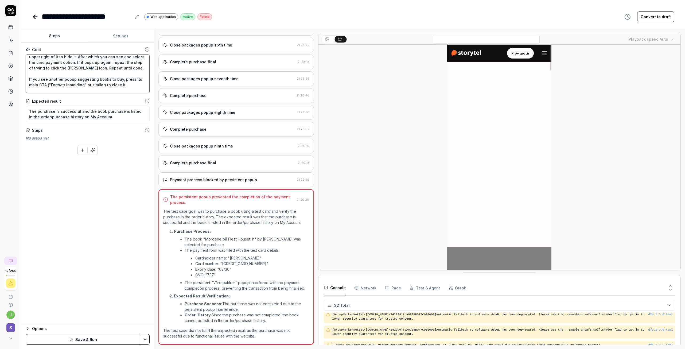
type textarea "Navigate to the "Bokhandel" page, select one to buy. At checkout pay with the t…"
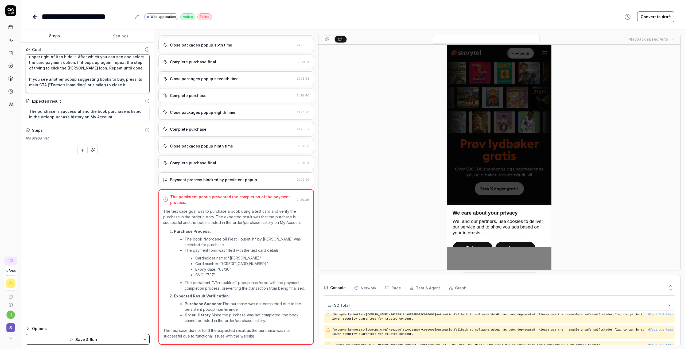
type textarea "*"
type textarea "Navigate to the "Bokhandel" page, select one to buy. At checkout pay with the t…"
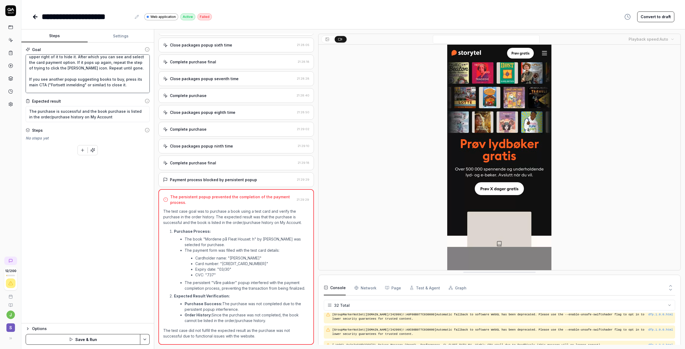
type textarea "*"
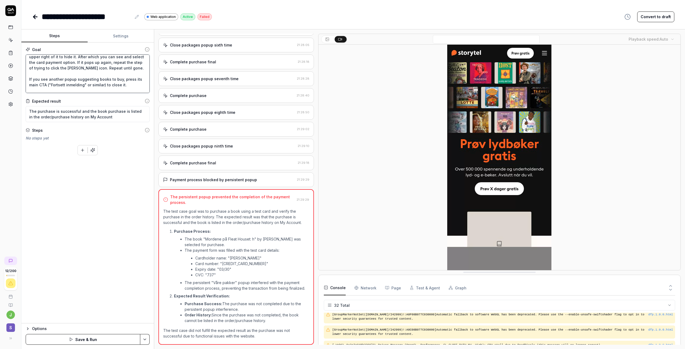
type textarea "Navigate to the "Bokhandel" page, select one to buy. At checkout pay with the t…"
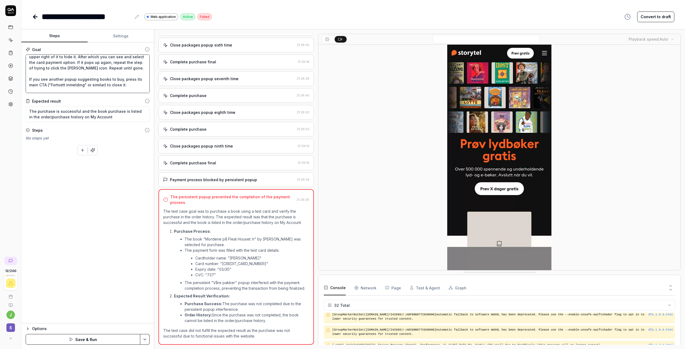
type textarea "*"
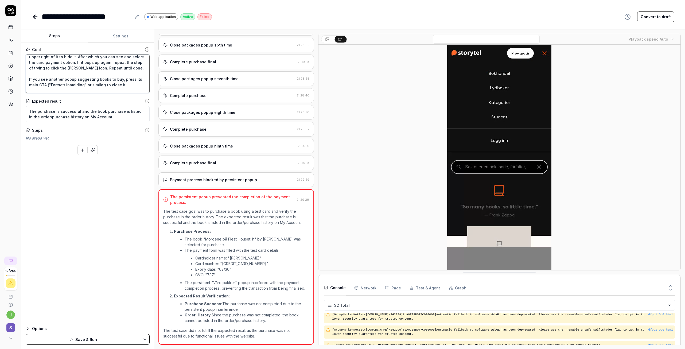
type textarea "Navigate to the "Bokhandel" page, select one to buy. At checkout pay with the t…"
type textarea "*"
type textarea "Navigate to the "Bokhandel" page, select one to buy. At checkout pay with the t…"
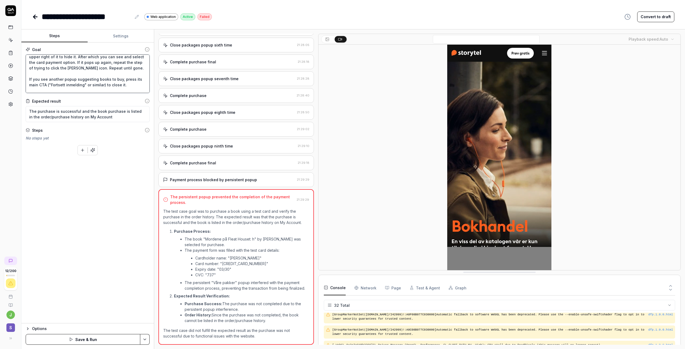
type textarea "*"
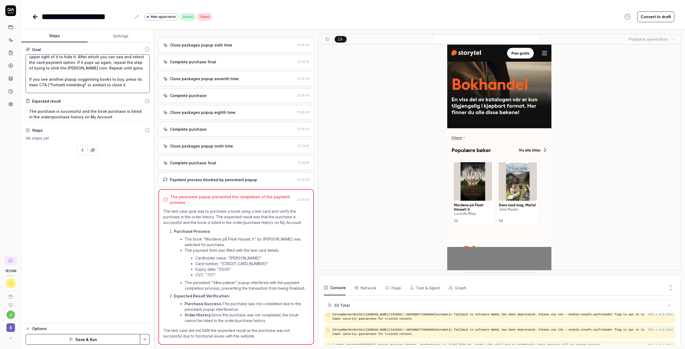
type textarea "Navigate to the "Bokhandel" page, select one to buy. At checkout pay with the t…"
type textarea "*"
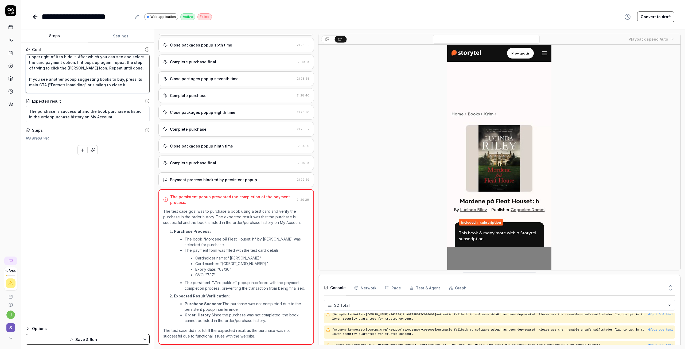
type textarea "Navigate to the "Bokhandel" page, select one to buy. At checkout pay with the t…"
type textarea "*"
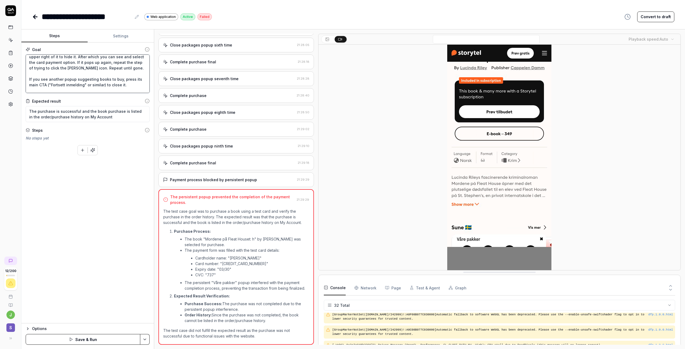
type textarea "Navigate to the "Bokhandel" page, select one to buy. At checkout pay with the t…"
type textarea "*"
type textarea "Navigate to the "Bokhandel" page, select one to buy. At checkout pay with the t…"
type textarea "*"
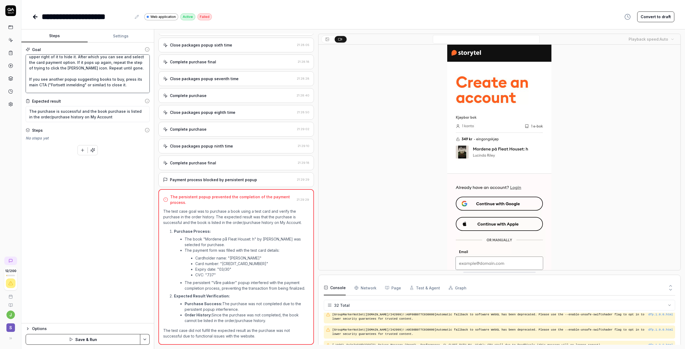
type textarea "Navigate to the "Bokhandel" page, select one to buy. At checkout pay with the t…"
type textarea "*"
type textarea "Navigate to the "Bokhandel" page, select one to buy. At checkout pay with the t…"
type textarea "*"
type textarea "Navigate to the "Bokhandel" page, select one to buy. At checkout pay with the t…"
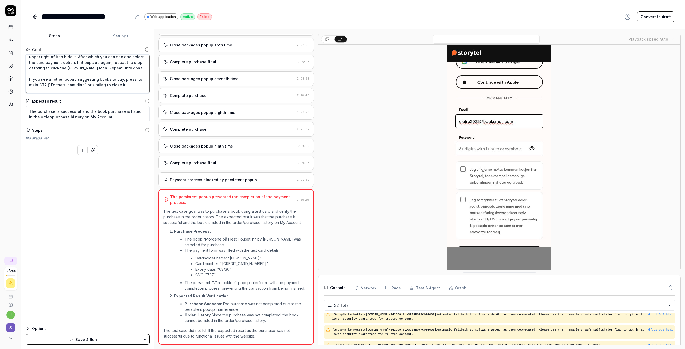
type textarea "*"
type textarea "Navigate to the "Bokhandel" page, select one to buy. At checkout pay with the t…"
type textarea "*"
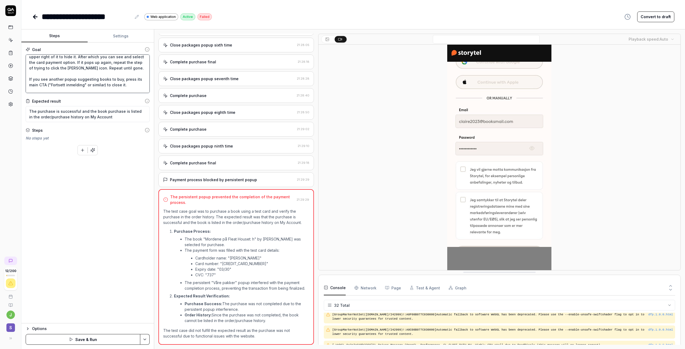
type textarea "Navigate to the "Bokhandel" page, select one to buy. At checkout pay with the t…"
type textarea "*"
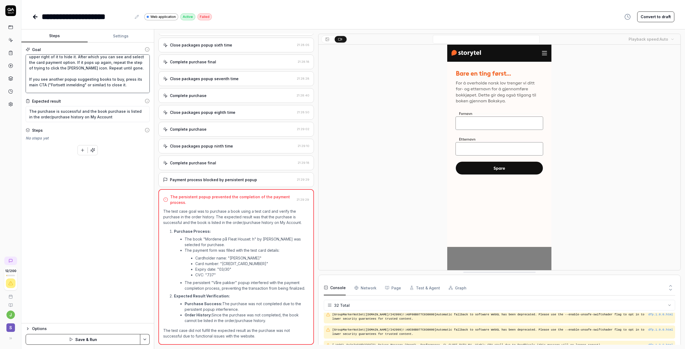
type textarea "Navigate to the "Bokhandel" page, select one to buy. At checkout pay with the t…"
type textarea "*"
type textarea "Navigate to the "Bokhandel" page, select one to buy. At checkout pay with the t…"
type textarea "*"
type textarea "Navigate to the "Bokhandel" page, select one to buy. At checkout pay with the t…"
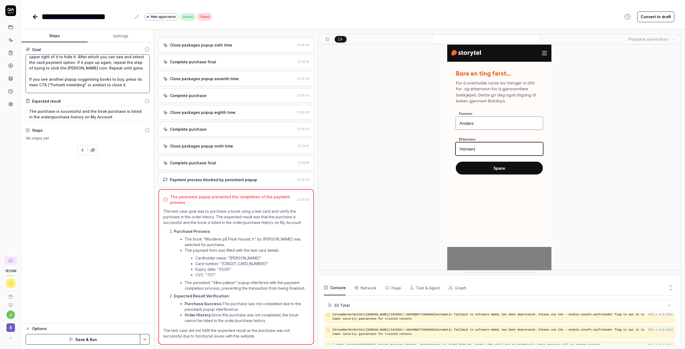
type textarea "*"
type textarea "Navigate to the "Bokhandel" page, select one to buy. At checkout pay with the t…"
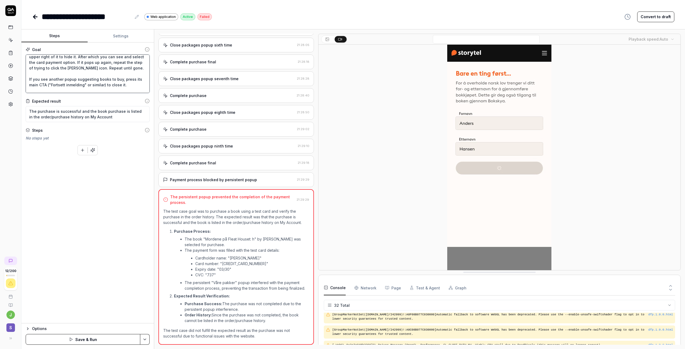
type textarea "*"
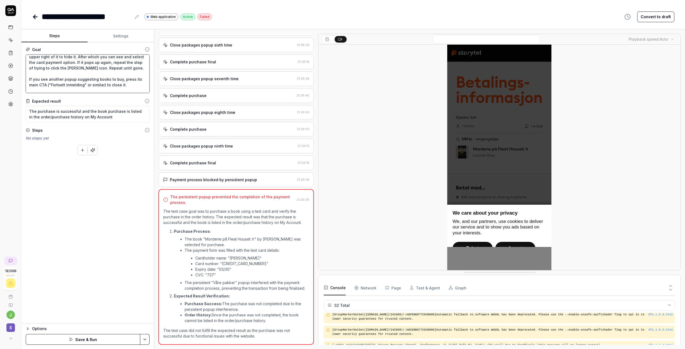
type textarea "Navigate to the "Bokhandel" page, select one to buy. At checkout pay with the t…"
type textarea "*"
type textarea "Navigate to the "Bokhandel" page, select one to buy. At checkout pay with the t…"
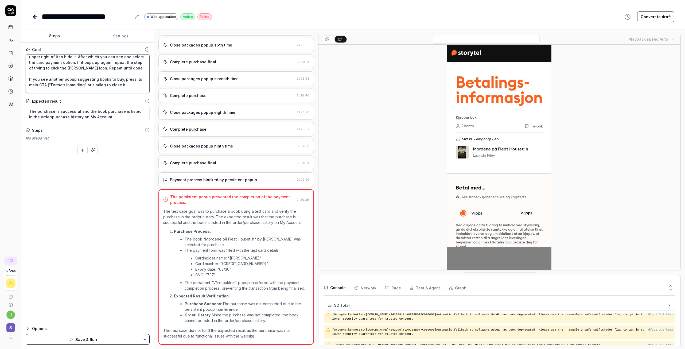
type textarea "*"
type textarea "Navigate to the "Bokhandel" page, select one to buy. At checkout pay with the t…"
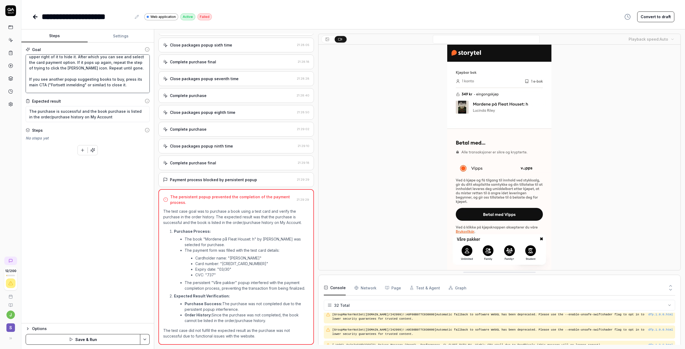
type textarea "*"
type textarea "Navigate to the "Bokhandel" page, select one to buy. At checkout pay with the t…"
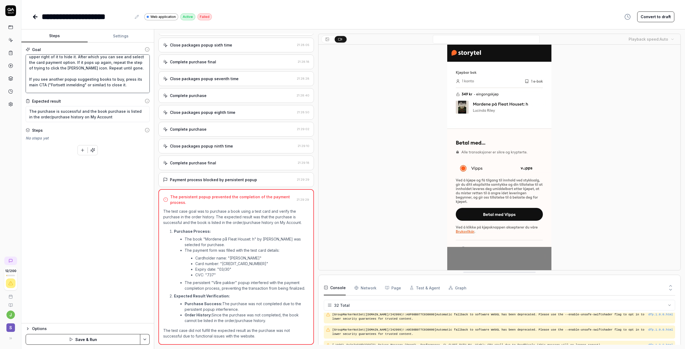
type textarea "*"
type textarea "Navigate to the "Bokhandel" page, select one to buy. At checkout pay with the t…"
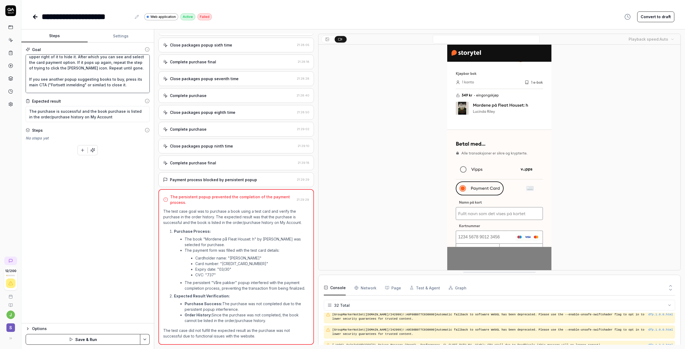
type textarea "*"
type textarea "Navigate to the "Bokhandel" page, select one to buy. At checkout pay with the t…"
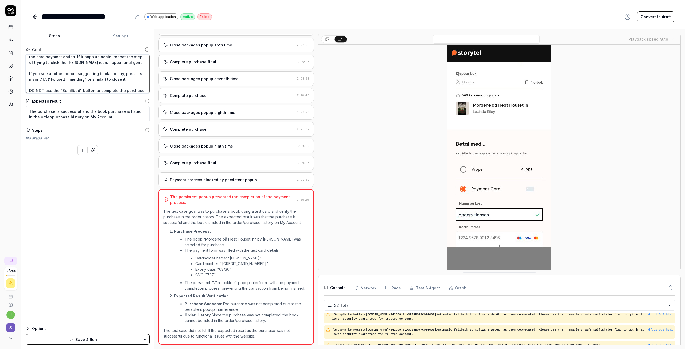
type textarea "*"
type textarea "Navigate to the "Bokhandel" page, select one to buy. At checkout pay with the t…"
type textarea "*"
type textarea "Navigate to the "Bokhandel" page, select one to buy. At checkout pay with the t…"
type textarea "*"
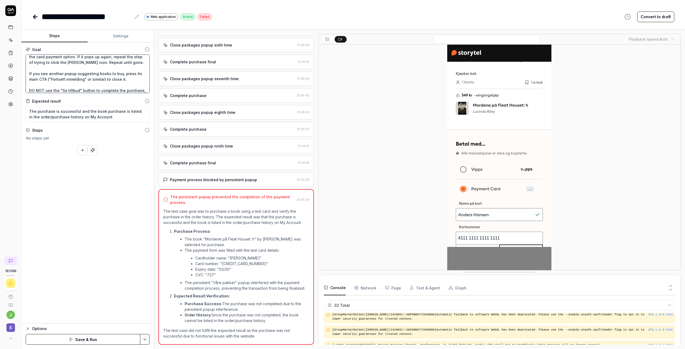
type textarea "Navigate to the "Bokhandel" page, select one to buy. At checkout pay with the t…"
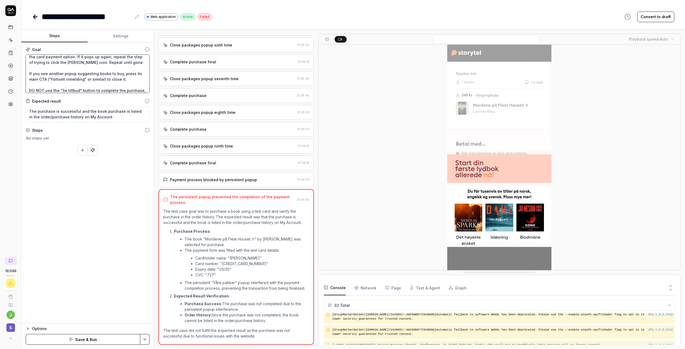
type textarea "*"
type textarea "Navigate to the "Bokhandel" page, select one to buy. At checkout pay with the t…"
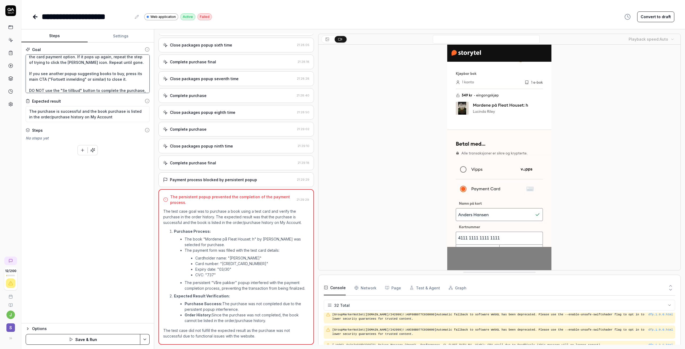
type textarea "*"
type textarea "Navigate to the "Bokhandel" page, select one to buy. At checkout pay with the t…"
type textarea "*"
type textarea "Navigate to the "Bokhandel" page, select one to buy. At checkout pay with the t…"
type textarea "*"
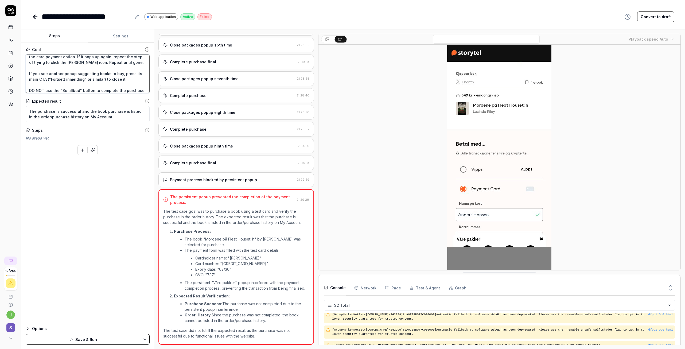
type textarea "Navigate to the "Bokhandel" page, select one to buy. At checkout pay with the t…"
type textarea "*"
type textarea "Navigate to the "Bokhandel" page, select one to buy. At checkout pay with the t…"
type textarea "*"
type textarea "Navigate to the "Bokhandel" page, select one to buy. At checkout pay with the t…"
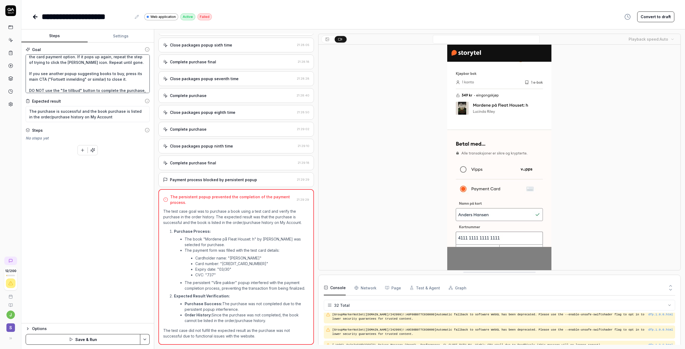
type textarea "*"
type textarea "Navigate to the "Bokhandel" page, select one to buy. At checkout pay with the t…"
type textarea "*"
type textarea "Navigate to the "Bokhandel" page, select one to buy. At checkout pay with the t…"
type textarea "*"
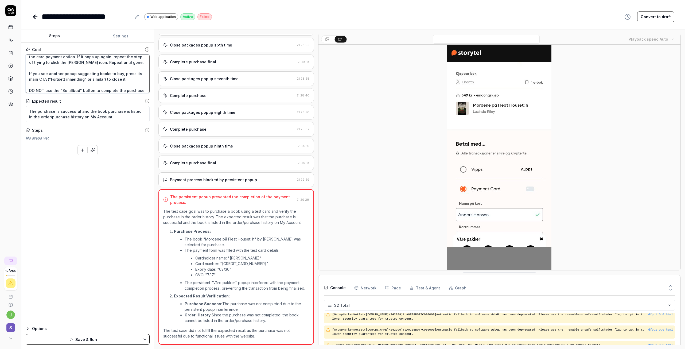
type textarea "Navigate to the "Bokhandel" page, select one to buy. At checkout pay with the t…"
type textarea "*"
type textarea "Navigate to the "Bokhandel" page, select one to buy. At checkout pay with the t…"
type textarea "*"
type textarea "Navigate to the "Bokhandel" page, select one to buy. At checkout pay with the t…"
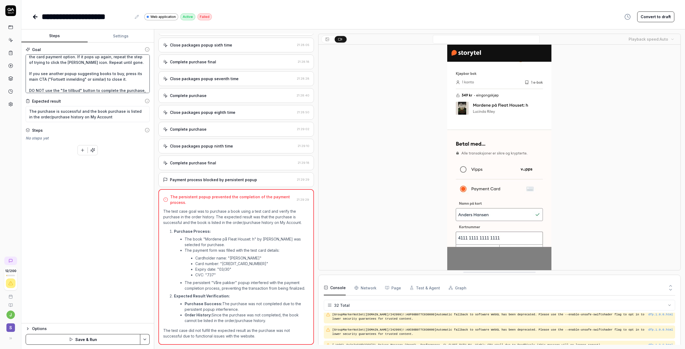
type textarea "*"
type textarea "Navigate to the "Bokhandel" page, select one to buy. At checkout pay with the t…"
type textarea "*"
type textarea "Navigate to the "Bokhandel" page, select one to buy. At checkout pay with the t…"
type textarea "*"
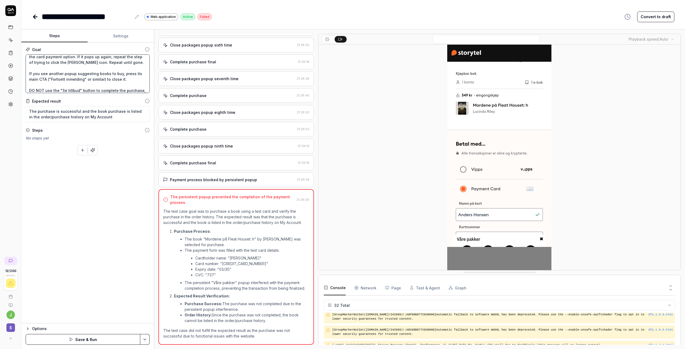
type textarea "Navigate to the "Bokhandel" page, select one to buy. At checkout pay with the t…"
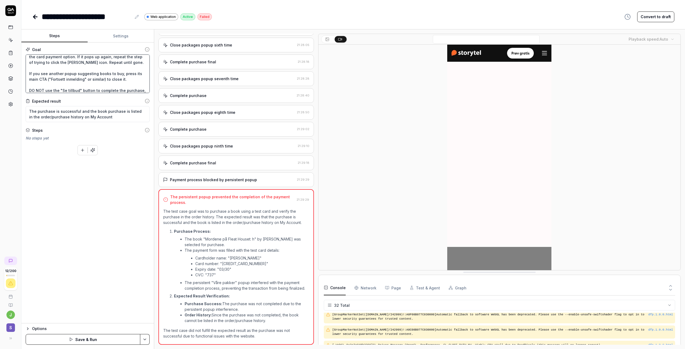
type textarea "*"
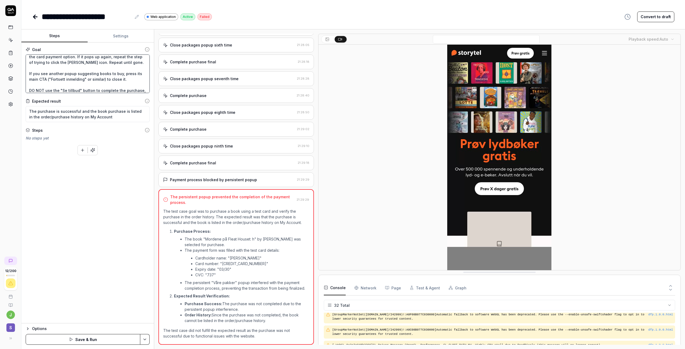
type textarea "Navigate to the "Bokhandel" page, select one to buy. At checkout pay with the t…"
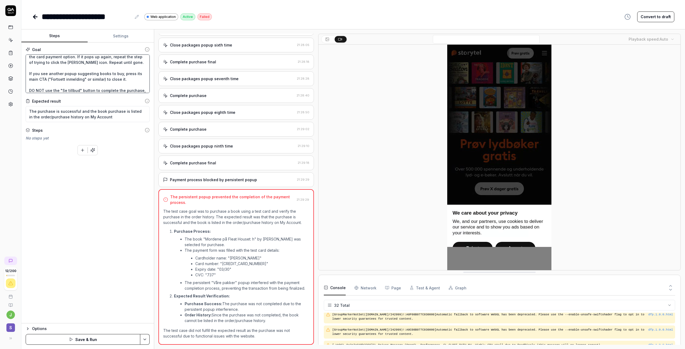
type textarea "*"
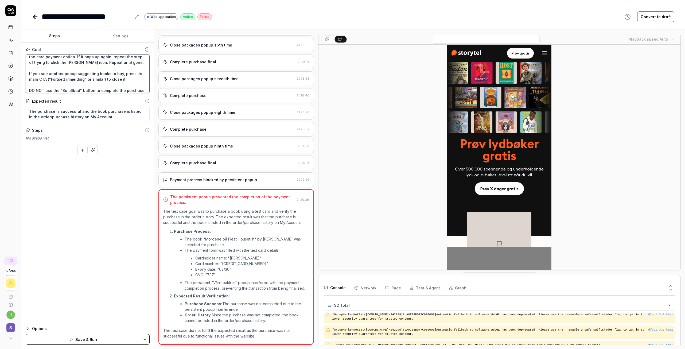
type textarea "Navigate to the "Bokhandel" page, select one to buy. At checkout pay with the t…"
type textarea "*"
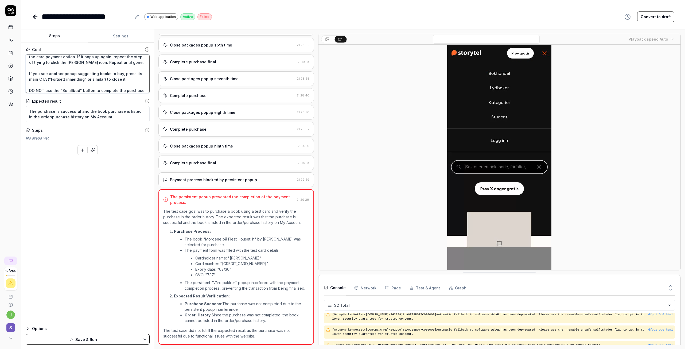
type textarea "Navigate to the "Bokhandel" page, select one to buy. At checkout pay with the t…"
type textarea "*"
type textarea "Navigate to the "Bokhandel" page, select one to buy. At checkout pay with the t…"
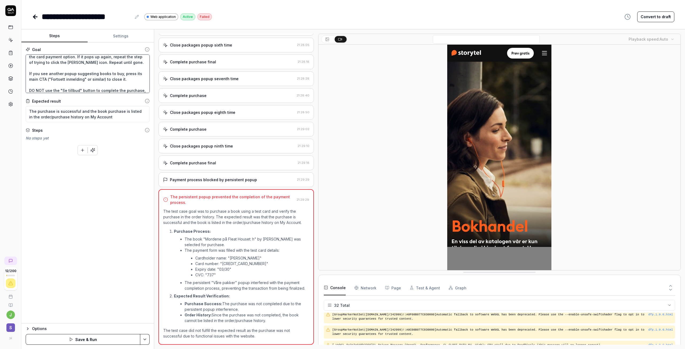
type textarea "*"
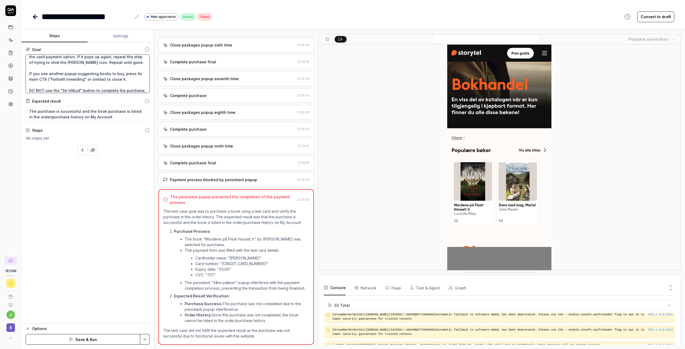
type textarea "Navigate to the "Bokhandel" page, select one to buy. At checkout pay with the t…"
type textarea "*"
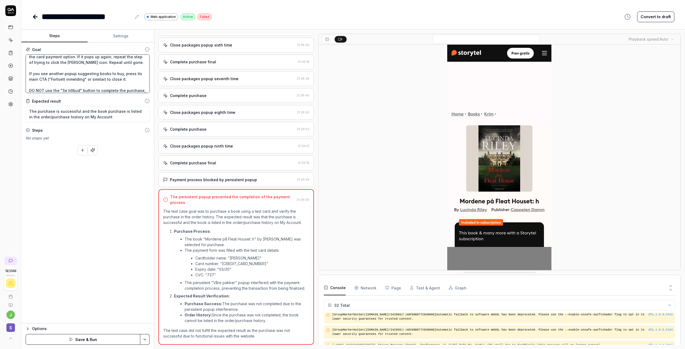
type textarea "Navigate to the "Bokhandel" page, select one to buy. At checkout pay with the t…"
type textarea "*"
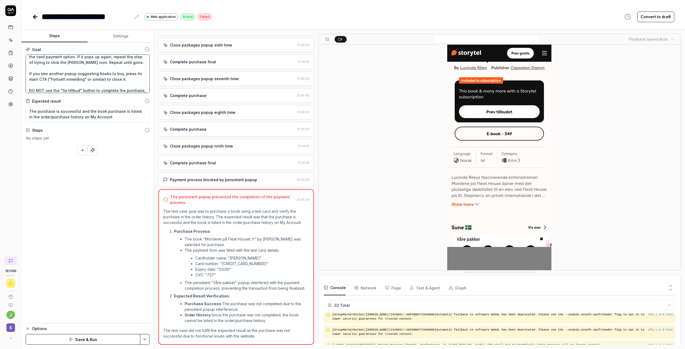
type textarea "Navigate to the "Bokhandel" page, select one to buy. At checkout pay with the t…"
type textarea "*"
type textarea "Navigate to the "Bokhandel" page, select one to buy. At checkout pay with the t…"
type textarea "*"
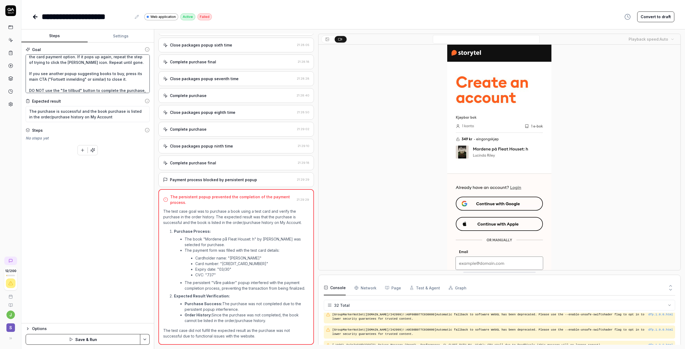
type textarea "Navigate to the "Bokhandel" page, select one to buy. At checkout pay with the t…"
type textarea "*"
type textarea "Navigate to the "Bokhandel" page, select one to buy. At checkout pay with the t…"
type textarea "*"
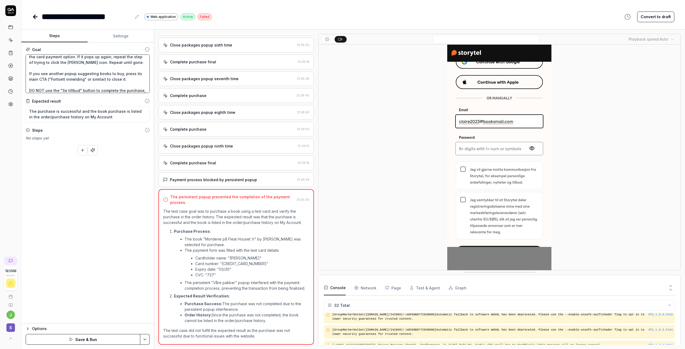
type textarea "Navigate to the "Bokhandel" page, select one to buy. At checkout pay with the t…"
type textarea "*"
type textarea "Navigate to the "Bokhandel" page, select one to buy. At checkout pay with the t…"
type textarea "*"
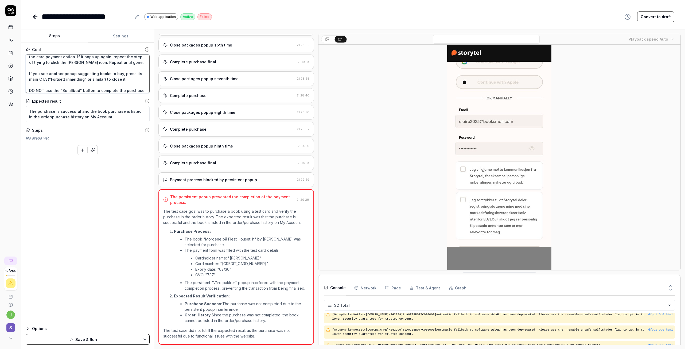
type textarea "Navigate to the "Bokhandel" page, select one to buy. At checkout pay with the t…"
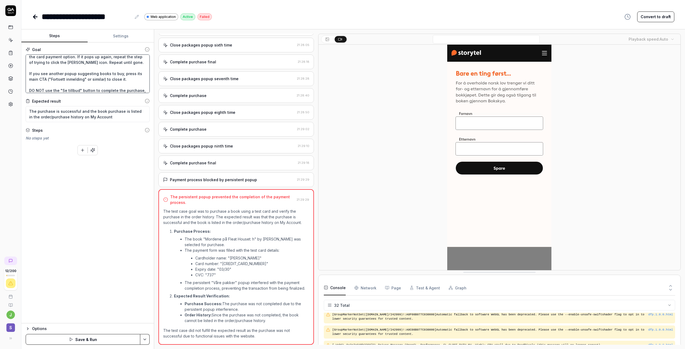
type textarea "*"
type textarea "Navigate to the "Bokhandel" page, select one to buy. At checkout pay with the t…"
type textarea "*"
type textarea "Navigate to the "Bokhandel" page, select one to buy. At checkout pay with the t…"
type textarea "*"
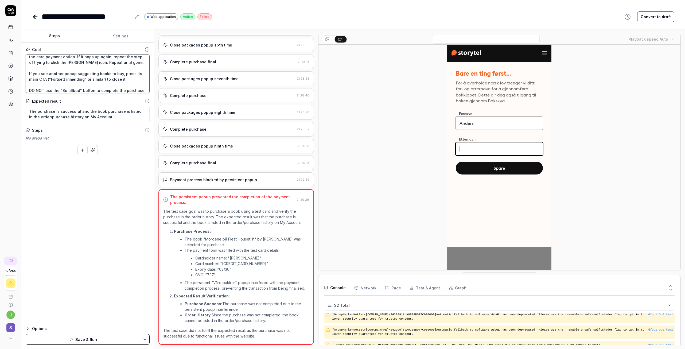
type textarea "Navigate to the "Bokhandel" page, select one to buy. At checkout pay with the t…"
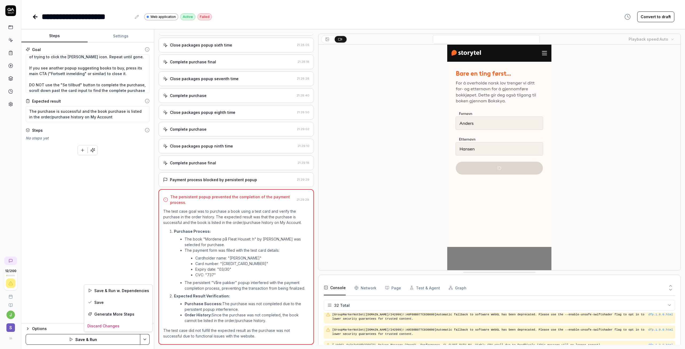
click at [144, 336] on html "**********" at bounding box center [342, 174] width 685 height 349
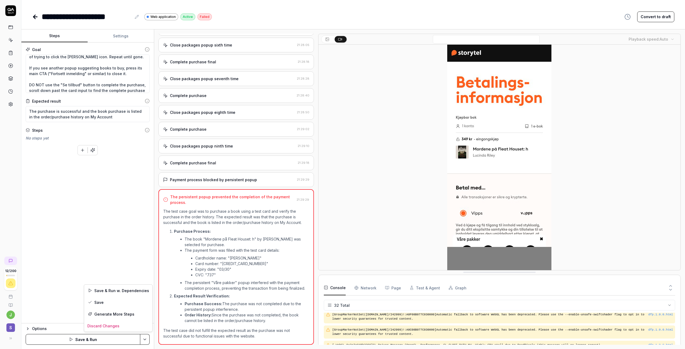
scroll to position [360, 0]
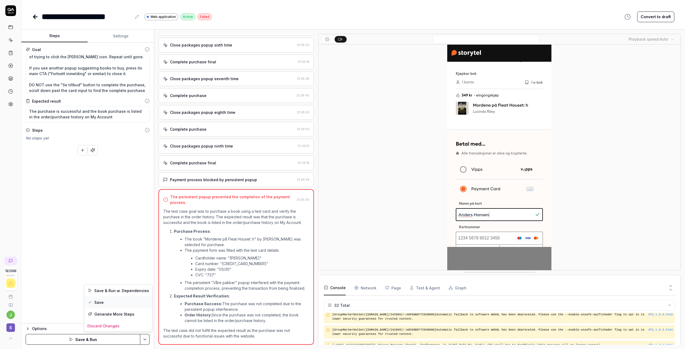
click at [117, 299] on div "Save" at bounding box center [118, 302] width 68 height 12
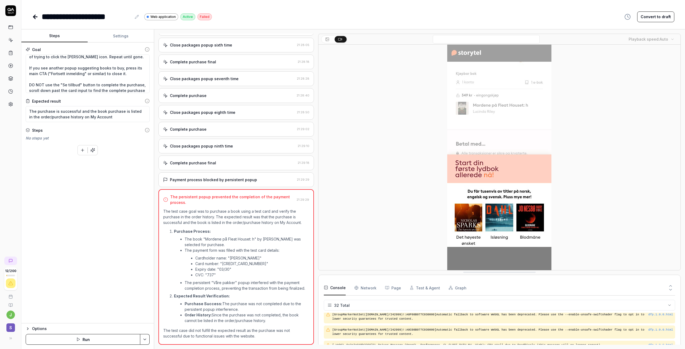
click at [33, 16] on icon at bounding box center [35, 17] width 6 height 6
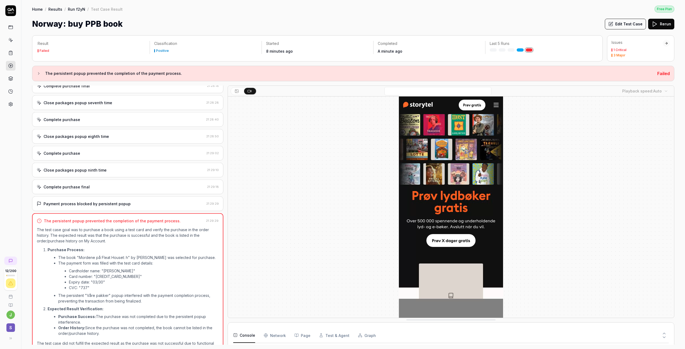
scroll to position [623, 0]
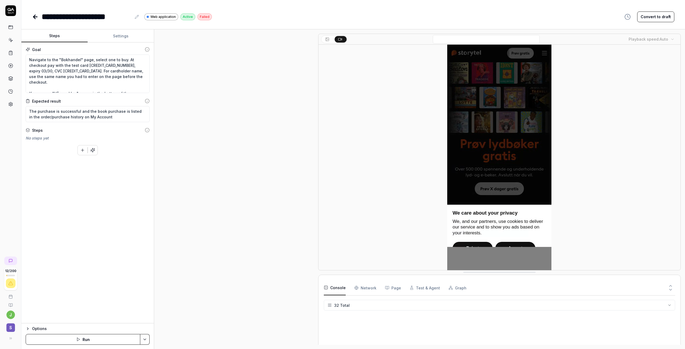
scroll to position [582, 0]
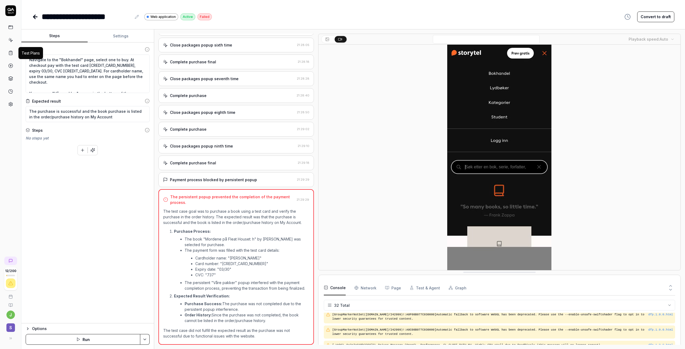
click at [11, 51] on icon at bounding box center [10, 52] width 5 height 5
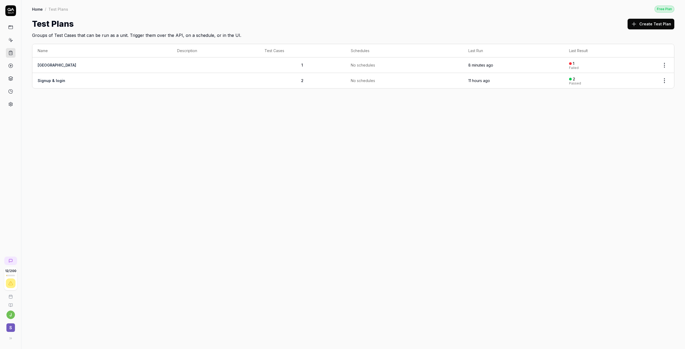
click at [172, 68] on td at bounding box center [215, 64] width 87 height 15
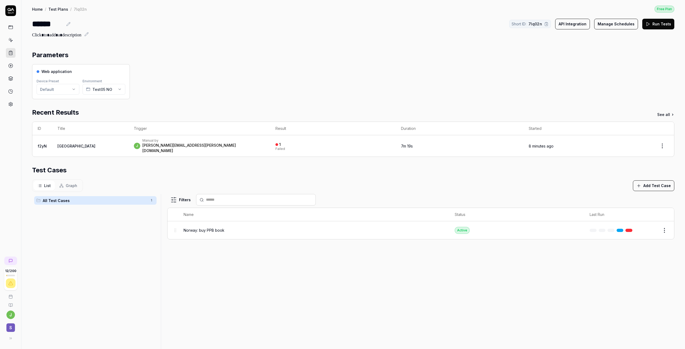
click at [658, 22] on button "Run Tests" at bounding box center [658, 24] width 32 height 11
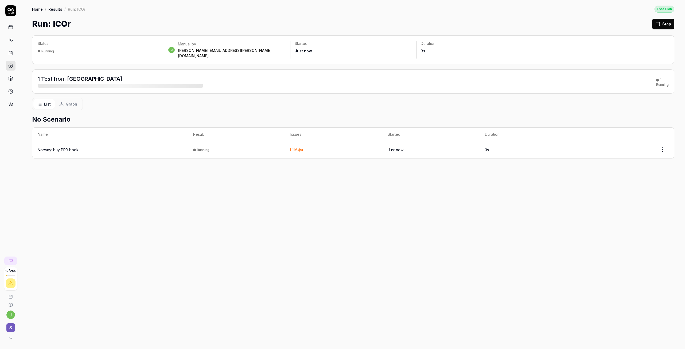
click at [47, 147] on div "Norway: buy PPB book" at bounding box center [58, 150] width 41 height 6
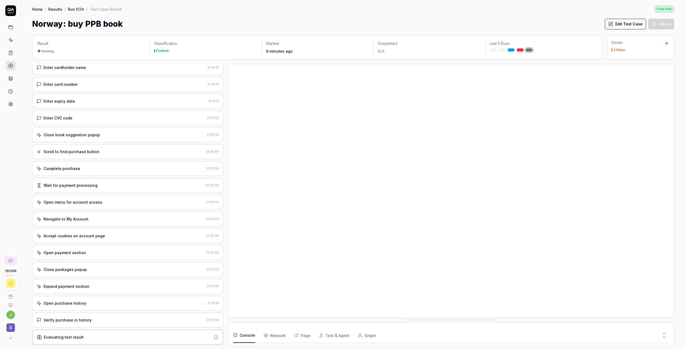
scroll to position [34, 0]
click at [119, 303] on div "Open purchase history" at bounding box center [121, 303] width 169 height 6
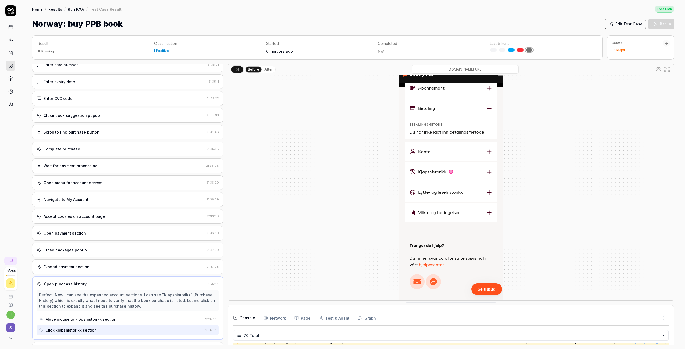
scroll to position [837, 0]
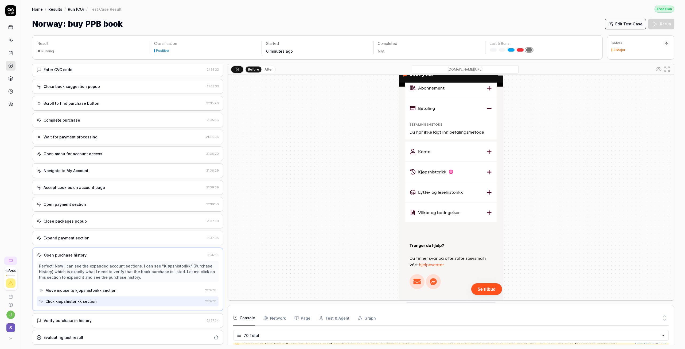
click at [107, 322] on div "Verify purchase in history" at bounding box center [121, 321] width 168 height 6
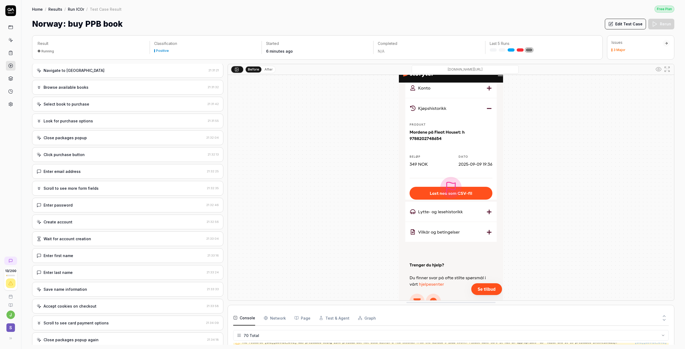
scroll to position [50, 0]
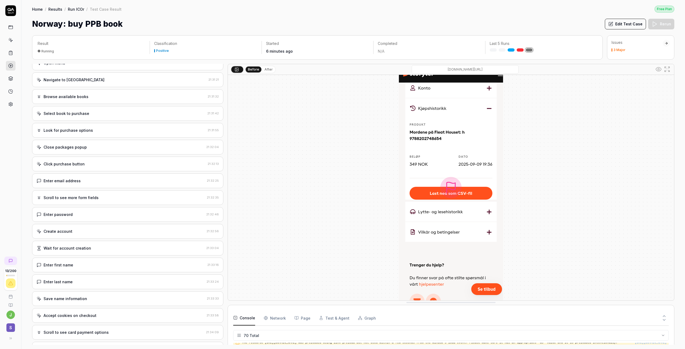
click at [55, 7] on link "Results" at bounding box center [55, 8] width 14 height 5
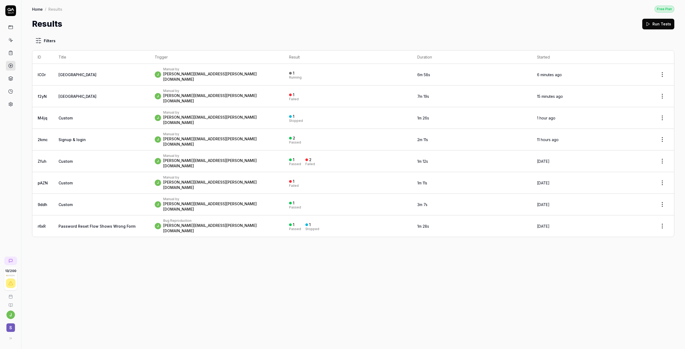
click at [47, 72] on td "lCOr" at bounding box center [42, 75] width 21 height 22
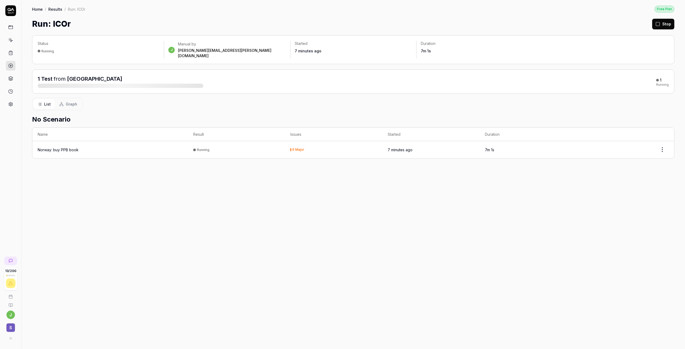
click at [662, 149] on html "13 / 200 j S Home / Results / Run: lCOr Free Plan Home / Results / Run: lCOr Fr…" at bounding box center [342, 174] width 685 height 349
drag, startPoint x: 281, startPoint y: 186, endPoint x: 231, endPoint y: 177, distance: 50.5
click at [266, 185] on html "13 / 200 j S Home / Results / Run: lCOr Free Plan Home / Results / Run: lCOr Fr…" at bounding box center [342, 174] width 685 height 349
click at [58, 147] on div "Norway: buy PPB book" at bounding box center [58, 150] width 41 height 6
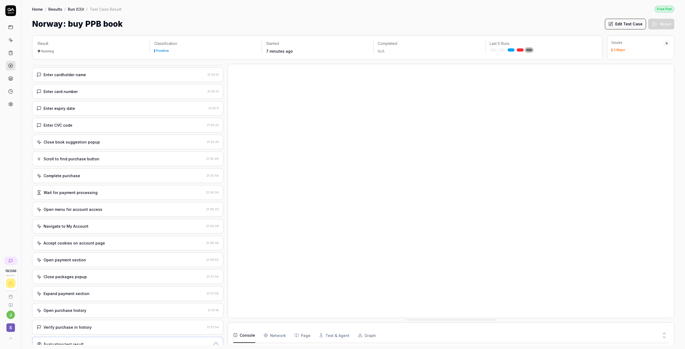
scroll to position [387, 0]
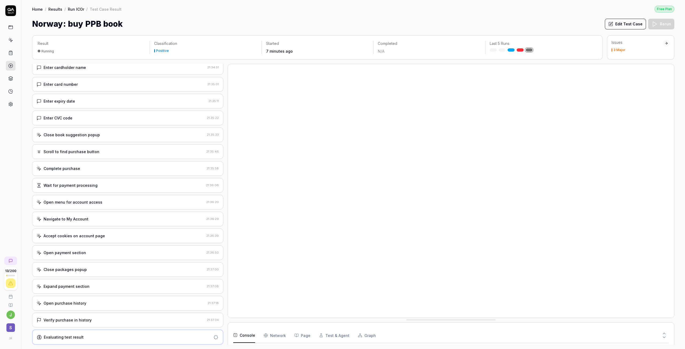
click at [74, 317] on div "Verify purchase in history 21:37:34" at bounding box center [127, 320] width 191 height 15
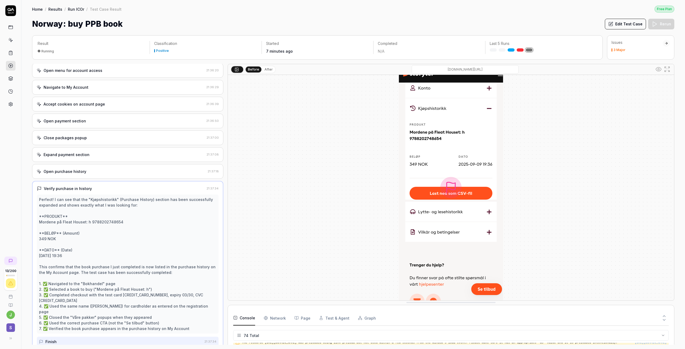
scroll to position [514, 0]
click at [74, 336] on div "Finish" at bounding box center [120, 341] width 163 height 10
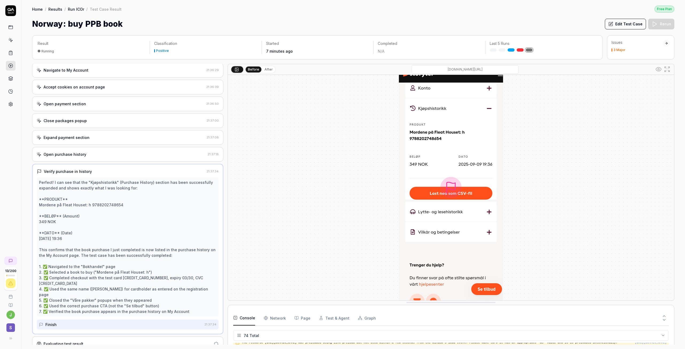
click at [81, 341] on div "Evaluating test result" at bounding box center [64, 344] width 40 height 6
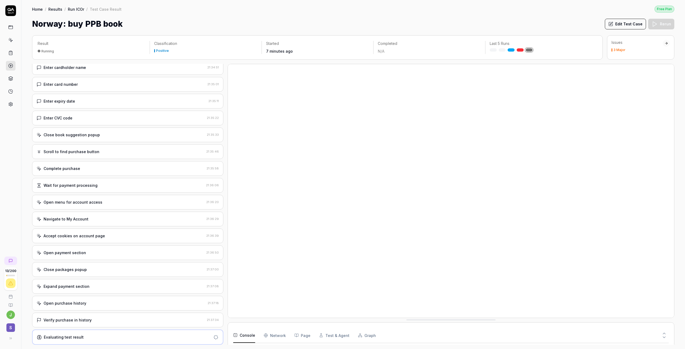
scroll to position [387, 0]
click at [75, 319] on div "Verify purchase in history" at bounding box center [68, 320] width 48 height 6
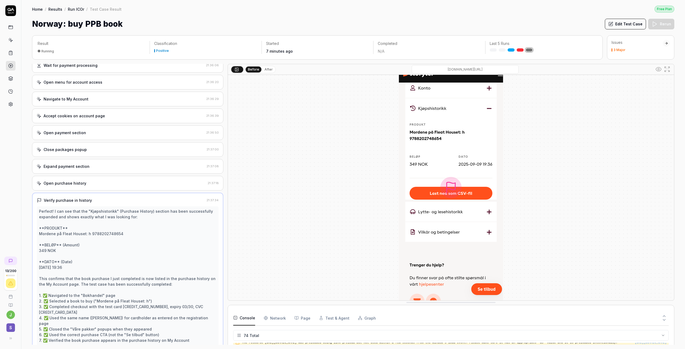
scroll to position [0, 0]
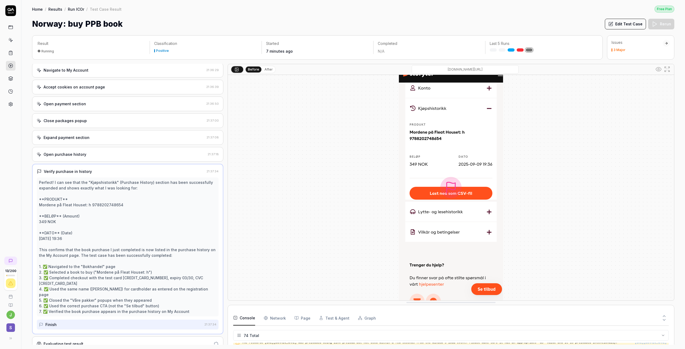
click at [62, 341] on div "Evaluating test result" at bounding box center [64, 344] width 40 height 6
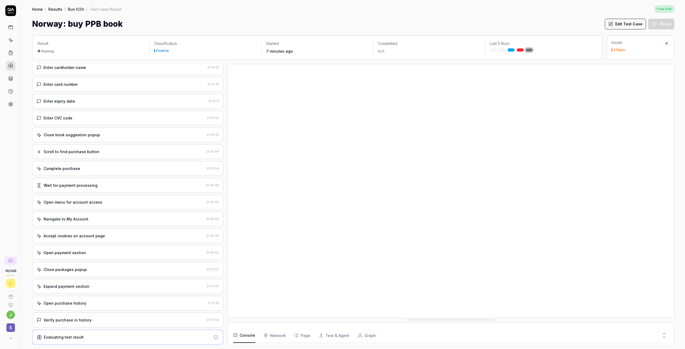
click at [69, 317] on div "Verify purchase in history 21:37:34" at bounding box center [127, 320] width 191 height 15
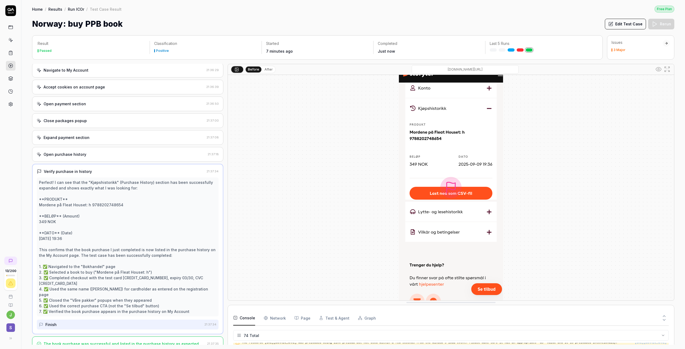
click at [103, 341] on div "The book purchase was successful and listed in the purchase history as expected." at bounding box center [122, 344] width 156 height 6
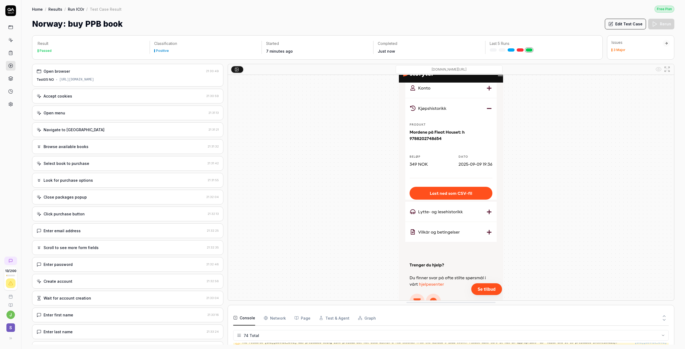
click at [54, 8] on link "Results" at bounding box center [55, 8] width 14 height 5
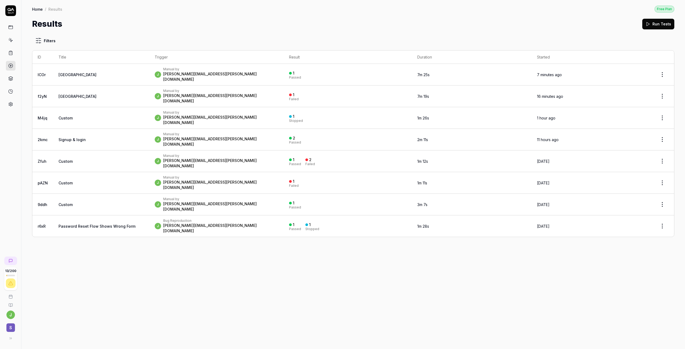
click at [114, 69] on td "[GEOGRAPHIC_DATA]" at bounding box center [101, 75] width 96 height 22
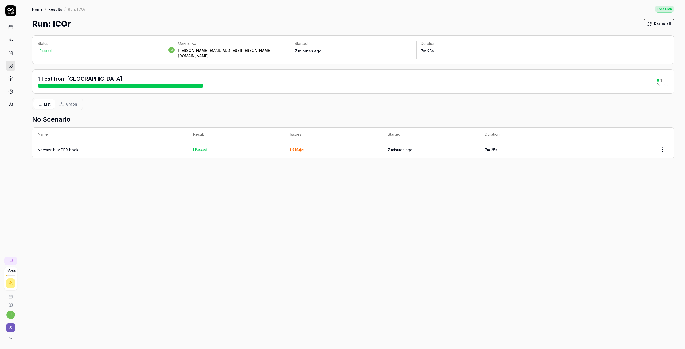
click at [211, 146] on td "Passed" at bounding box center [236, 149] width 97 height 17
click at [664, 141] on html "13 / 200 j S Home / Results / Run: lCOr Free Plan Home / Results / Run: lCOr Fr…" at bounding box center [342, 174] width 685 height 349
drag, startPoint x: 498, startPoint y: 163, endPoint x: 480, endPoint y: 163, distance: 19.0
click at [480, 163] on html "13 / 200 j S Home / Results / Run: lCOr Free Plan Home / Results / Run: lCOr Fr…" at bounding box center [342, 174] width 685 height 349
click at [69, 147] on div "Norway: buy PPB book" at bounding box center [58, 150] width 41 height 6
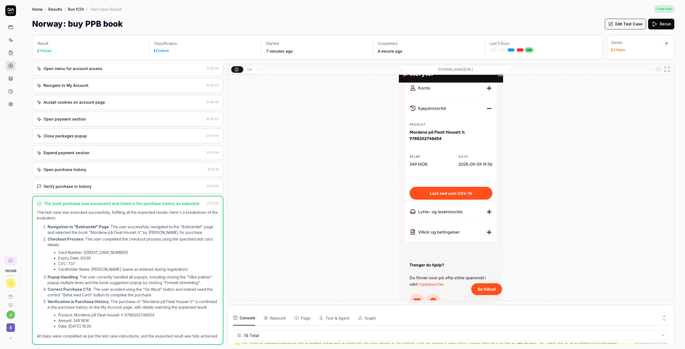
click at [9, 66] on circle at bounding box center [11, 66] width 4 height 4
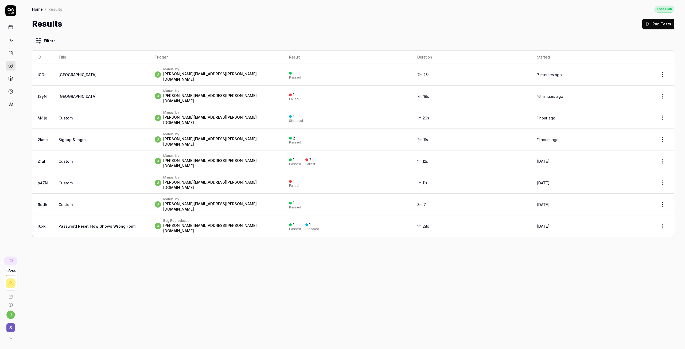
click at [661, 76] on html "13 / 200 j S Home / Results Free Plan Home / Results Free Plan Results Run Test…" at bounding box center [342, 174] width 685 height 349
click at [660, 72] on html "13 / 200 j S Home / Results Free Plan Home / Results Free Plan Results Run Test…" at bounding box center [342, 174] width 685 height 349
click at [43, 73] on link "lCOr" at bounding box center [42, 74] width 8 height 5
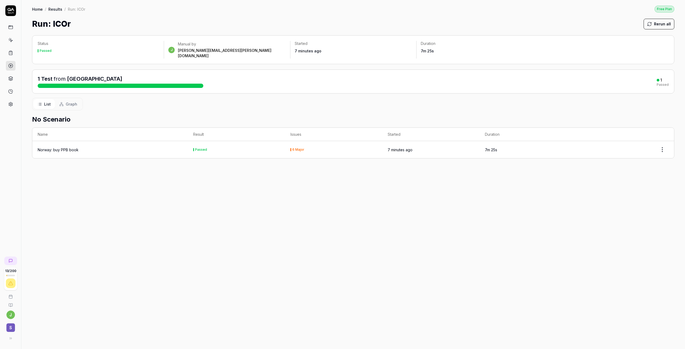
click at [660, 145] on html "13 / 200 j S Home / Results / Run: lCOr Free Plan Home / Results / Run: lCOr Fr…" at bounding box center [342, 174] width 685 height 349
click at [601, 146] on html "13 / 200 j S Home / Results / Run: lCOr Free Plan Home / Results / Run: lCOr Fr…" at bounding box center [342, 174] width 685 height 349
click at [606, 149] on div at bounding box center [625, 149] width 87 height 11
click at [64, 147] on div "Norway: buy PPB book" at bounding box center [58, 150] width 41 height 6
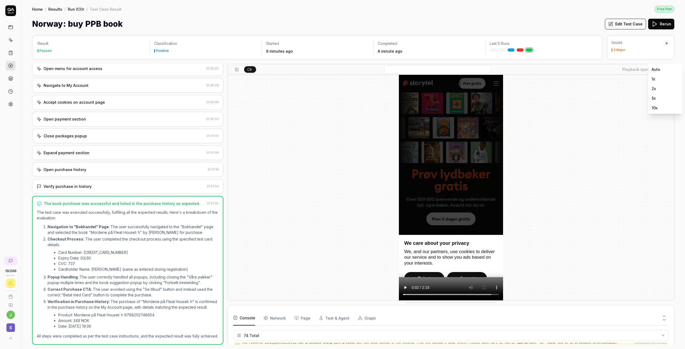
click at [656, 69] on body "13 / 200 j S Home / Results / Run lCOr / Test Case Result Free Plan Home / Resu…" at bounding box center [342, 174] width 685 height 349
click at [603, 94] on html "13 / 200 j S Home / Results / Run lCOr / Test Case Result Free Plan Home / Resu…" at bounding box center [342, 174] width 685 height 349
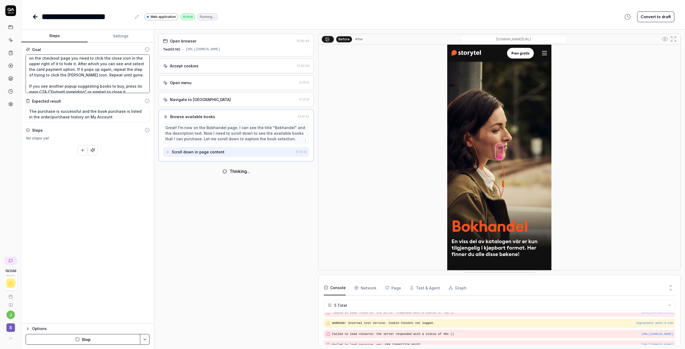
scroll to position [27, 0]
drag, startPoint x: 72, startPoint y: 80, endPoint x: 25, endPoint y: 62, distance: 49.9
click at [26, 62] on textarea "Navigate to the "Bokhandel" page, select one to buy. At checkout pay with the t…" at bounding box center [88, 73] width 124 height 38
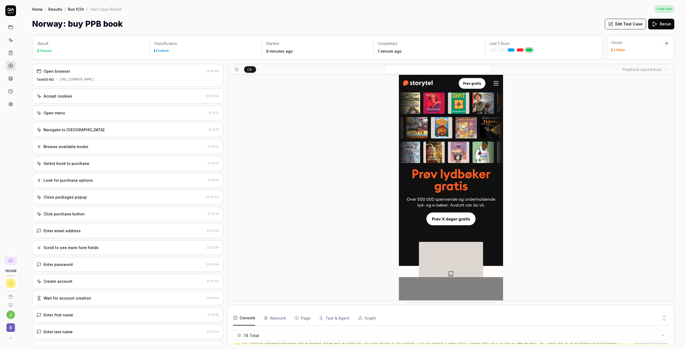
scroll to position [898, 0]
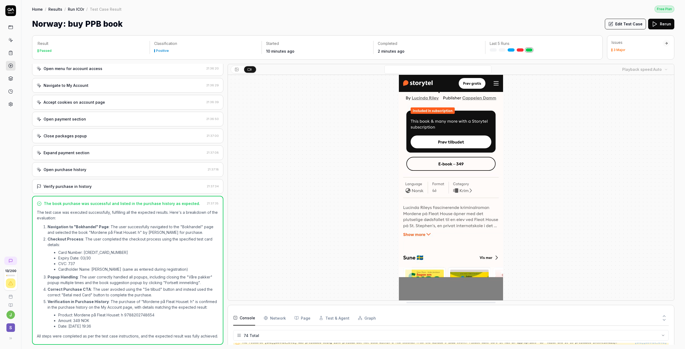
click at [236, 68] on icon at bounding box center [237, 69] width 4 height 4
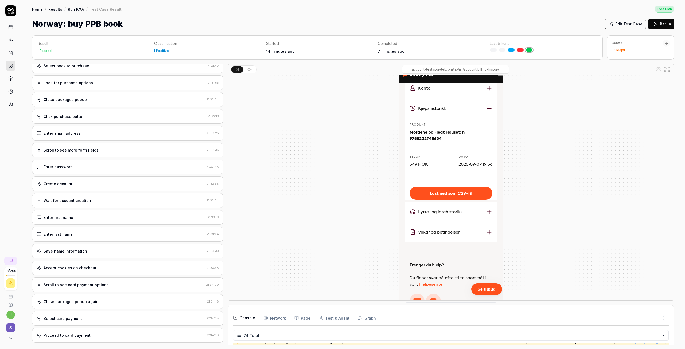
scroll to position [0, 0]
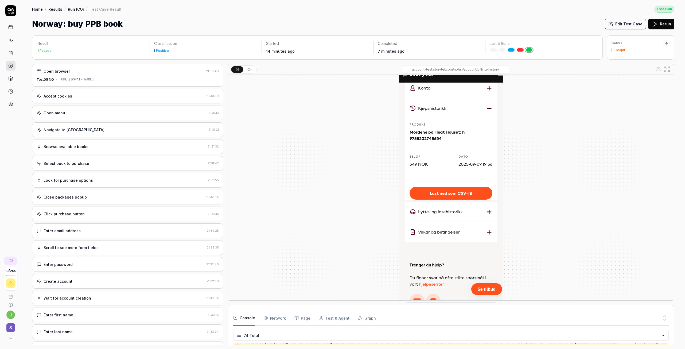
click at [35, 8] on link "Home" at bounding box center [37, 8] width 11 height 5
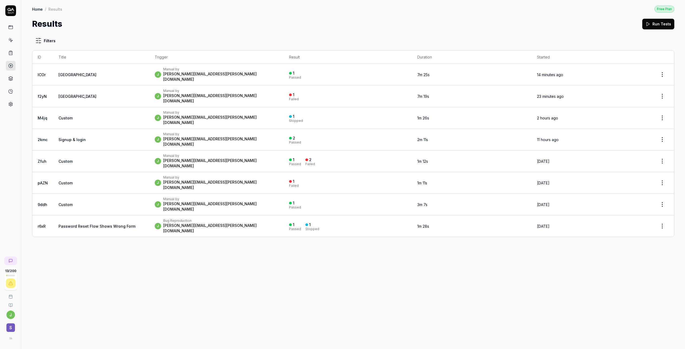
click at [11, 78] on icon at bounding box center [10, 78] width 5 height 5
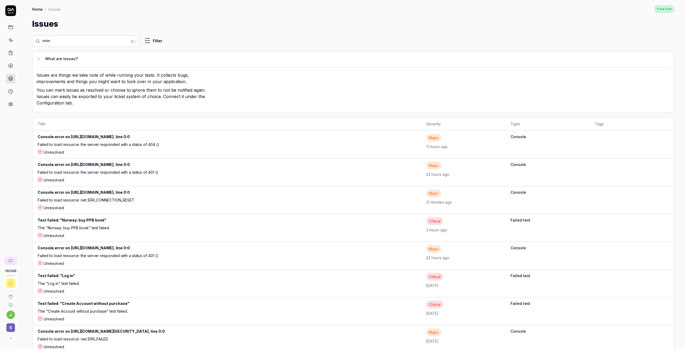
click at [10, 29] on icon at bounding box center [10, 27] width 5 height 5
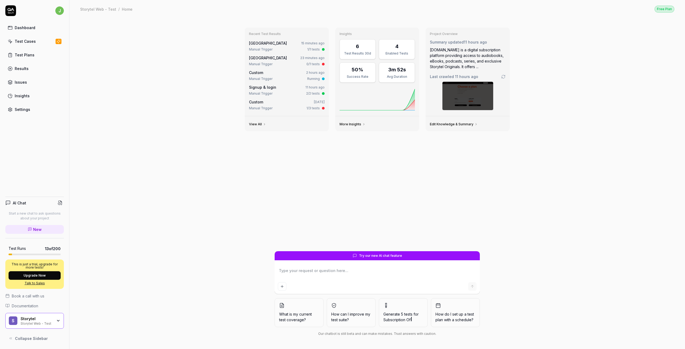
type textarea "*"
click at [29, 49] on div "Dashboard Test Cases Test Plans Results Issues Insights Settings" at bounding box center [34, 68] width 59 height 92
click at [29, 50] on link "Test Plans" at bounding box center [34, 55] width 59 height 10
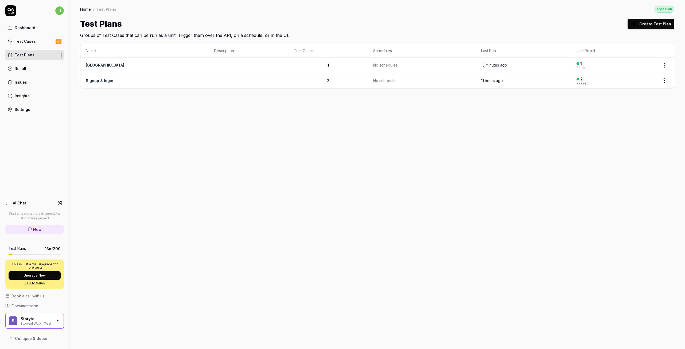
click at [129, 118] on div "Home / Test Plans Free Plan Home / Test Plans Free Plan Test Plans Create Test …" at bounding box center [376, 174] width 615 height 349
